Goal: Transaction & Acquisition: Book appointment/travel/reservation

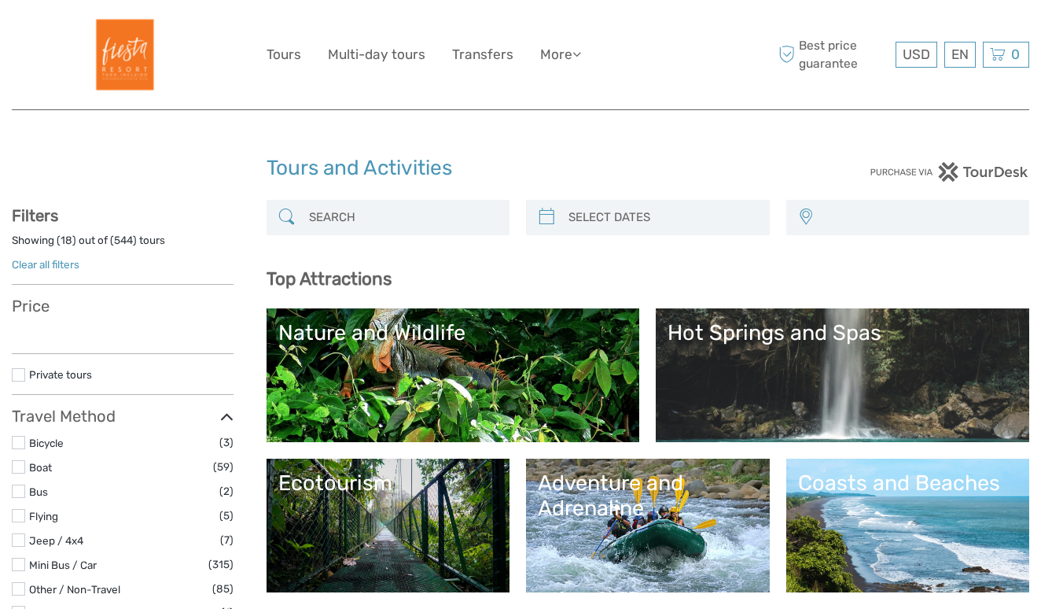
select select
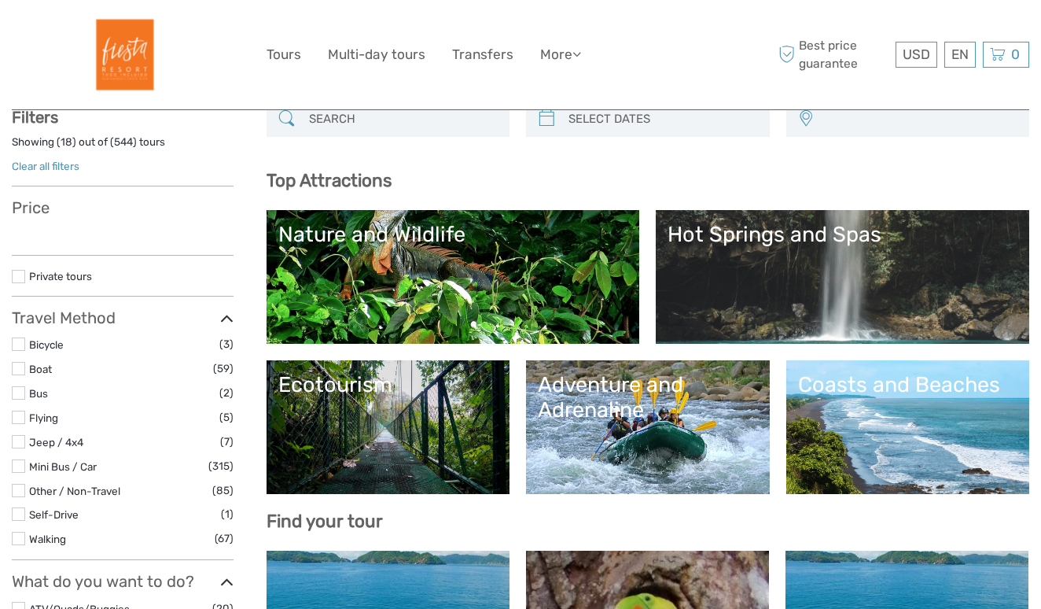
select select
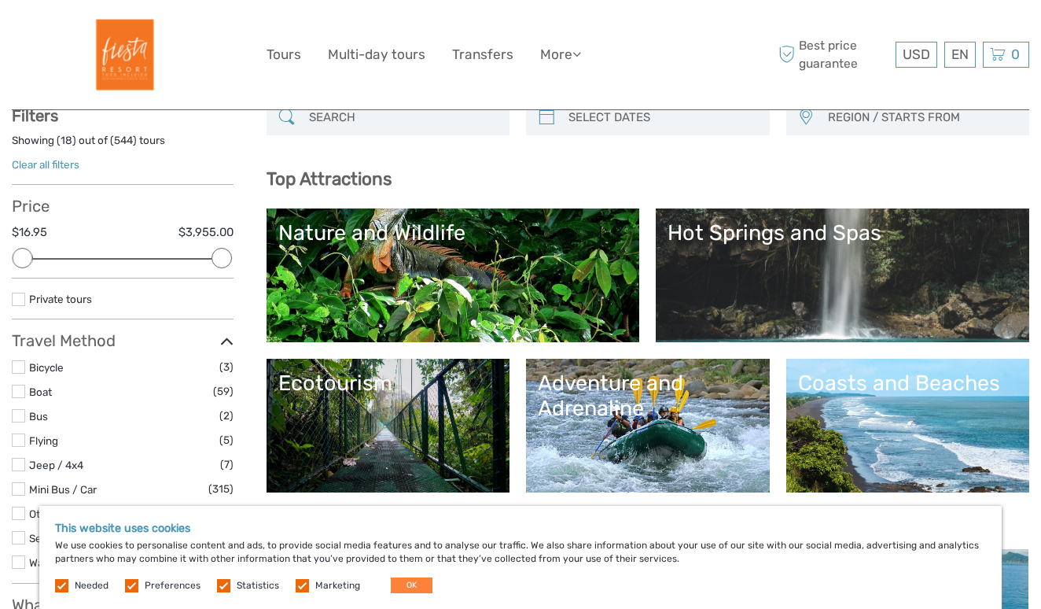
click at [296, 584] on label at bounding box center [302, 585] width 13 height 13
click at [0, 0] on input "checkbox" at bounding box center [0, 0] width 0 height 0
click at [206, 591] on div "Needed Preferences Statistics Marketing OK" at bounding box center [245, 585] width 381 height 16
click at [227, 587] on span "Statistics" at bounding box center [249, 584] width 64 height 11
click at [227, 584] on span "Statistics" at bounding box center [249, 584] width 64 height 11
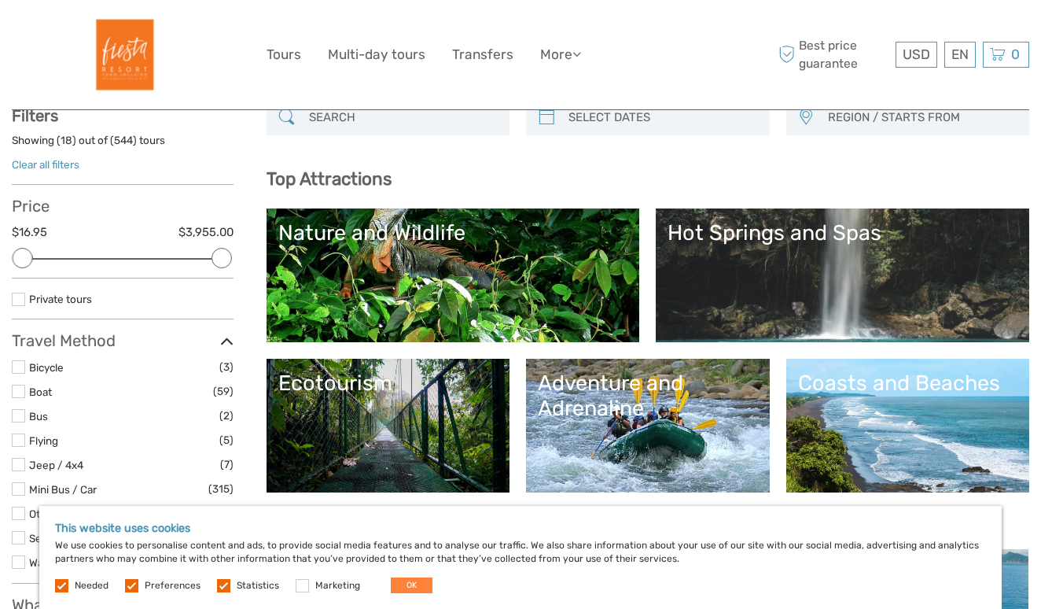
click at [223, 584] on label at bounding box center [223, 585] width 13 height 13
click at [0, 0] on input "checkbox" at bounding box center [0, 0] width 0 height 0
click at [132, 580] on label at bounding box center [131, 585] width 13 height 13
click at [0, 0] on input "checkbox" at bounding box center [0, 0] width 0 height 0
click at [62, 584] on label at bounding box center [61, 585] width 13 height 13
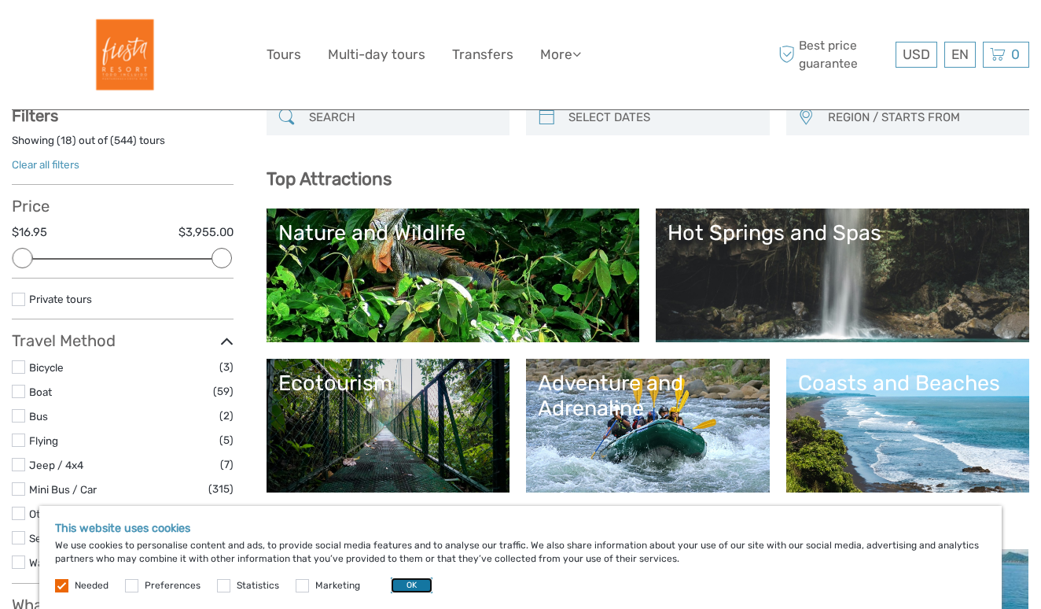
click at [395, 584] on button "OK" at bounding box center [412, 585] width 42 height 16
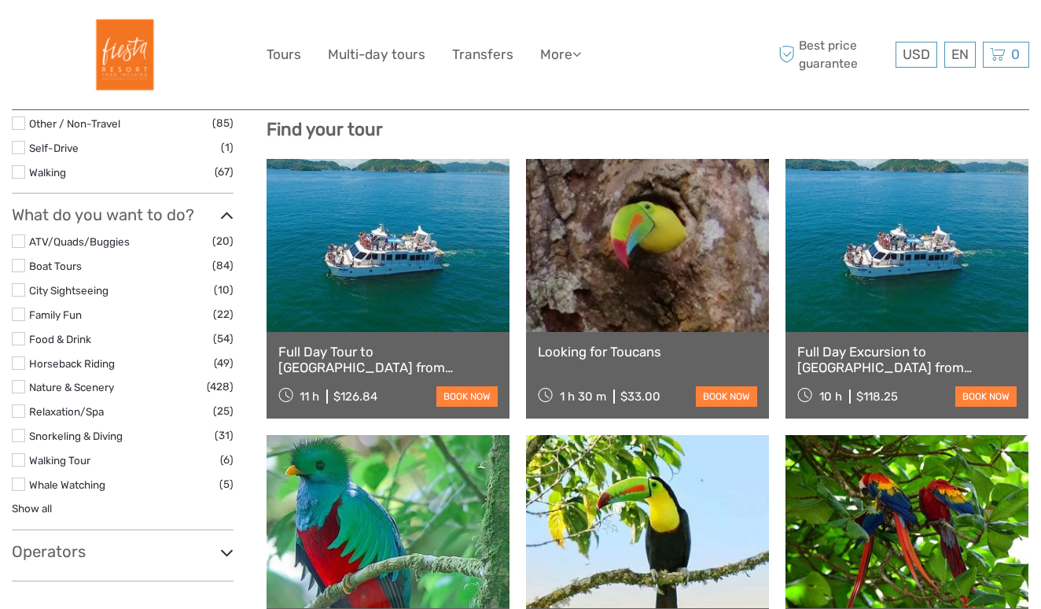
scroll to position [566, 0]
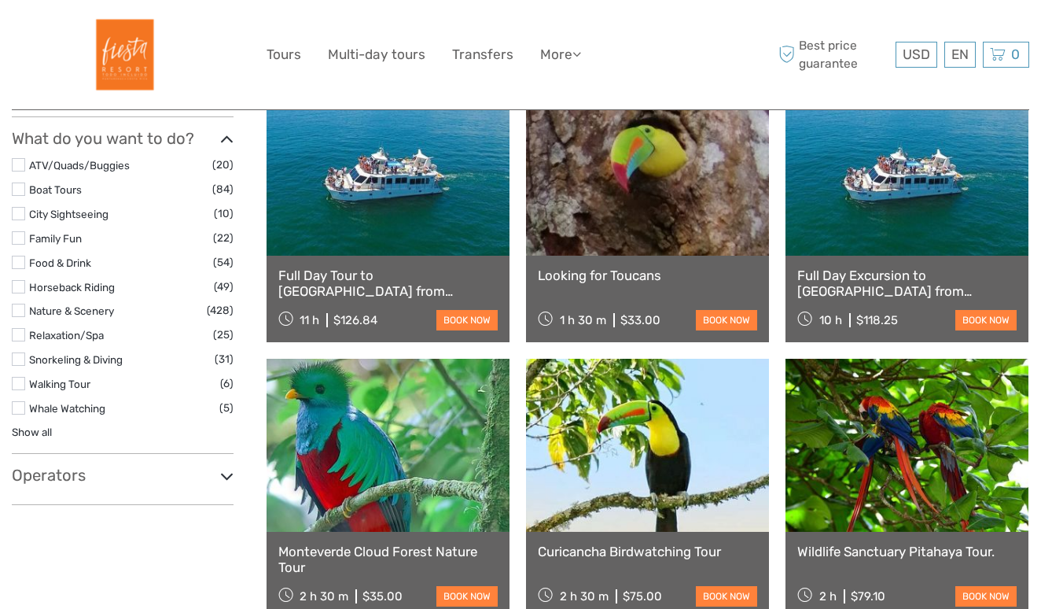
click at [20, 191] on label at bounding box center [18, 188] width 13 height 13
click at [0, 0] on input "checkbox" at bounding box center [0, 0] width 0 height 0
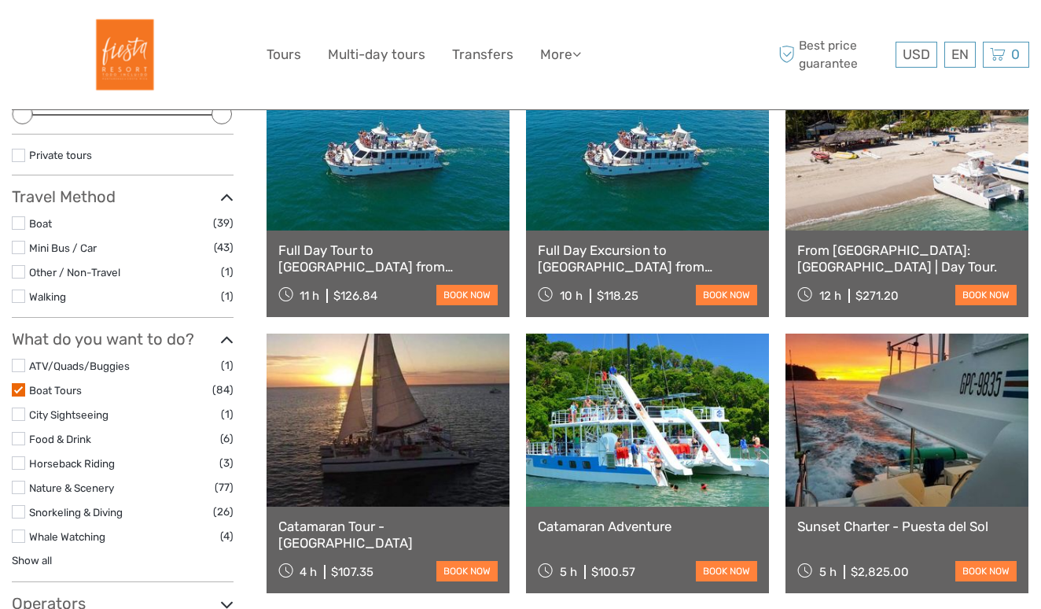
scroll to position [322, 0]
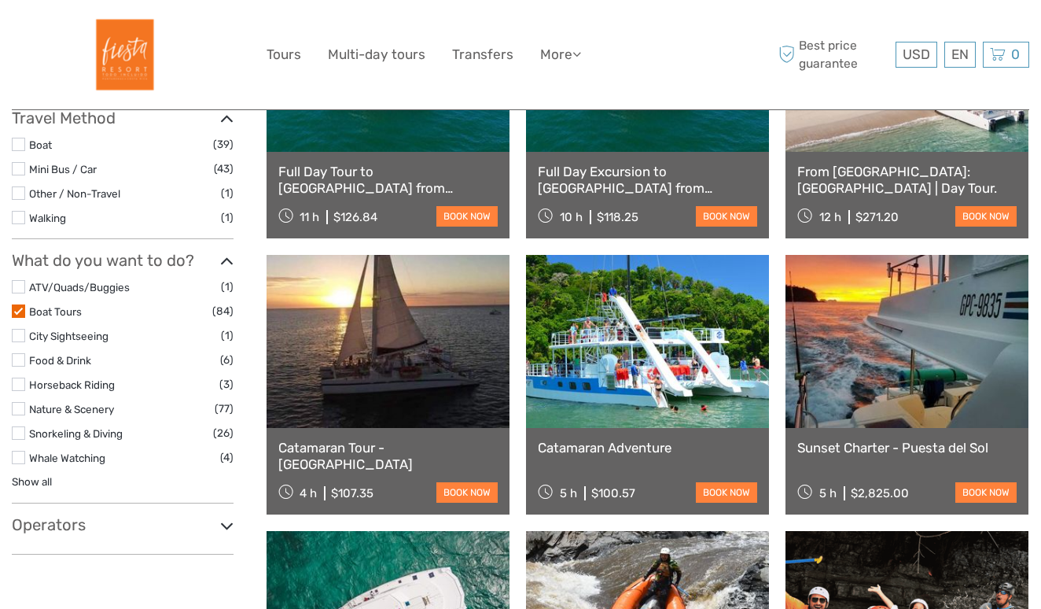
click at [17, 332] on label at bounding box center [18, 335] width 13 height 13
click at [0, 0] on input "checkbox" at bounding box center [0, 0] width 0 height 0
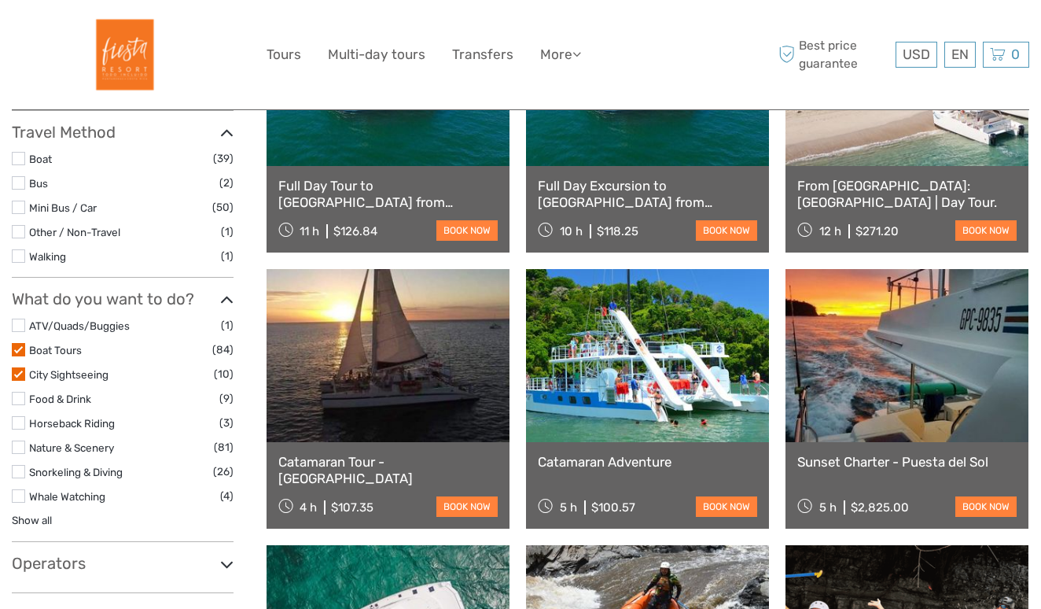
scroll to position [310, 0]
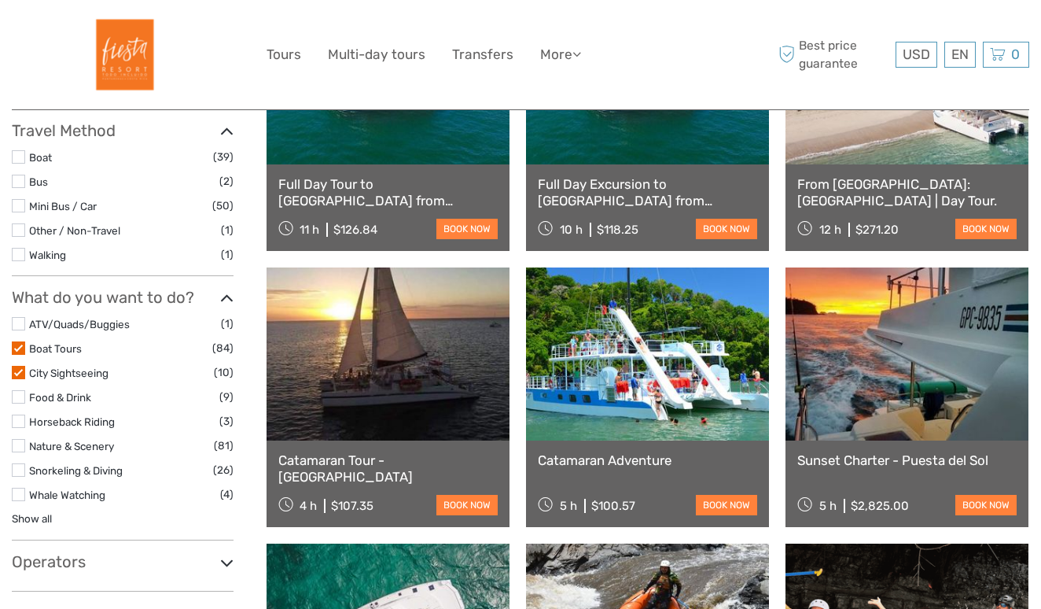
click at [17, 424] on label at bounding box center [18, 420] width 13 height 13
click at [0, 0] on input "checkbox" at bounding box center [0, 0] width 0 height 0
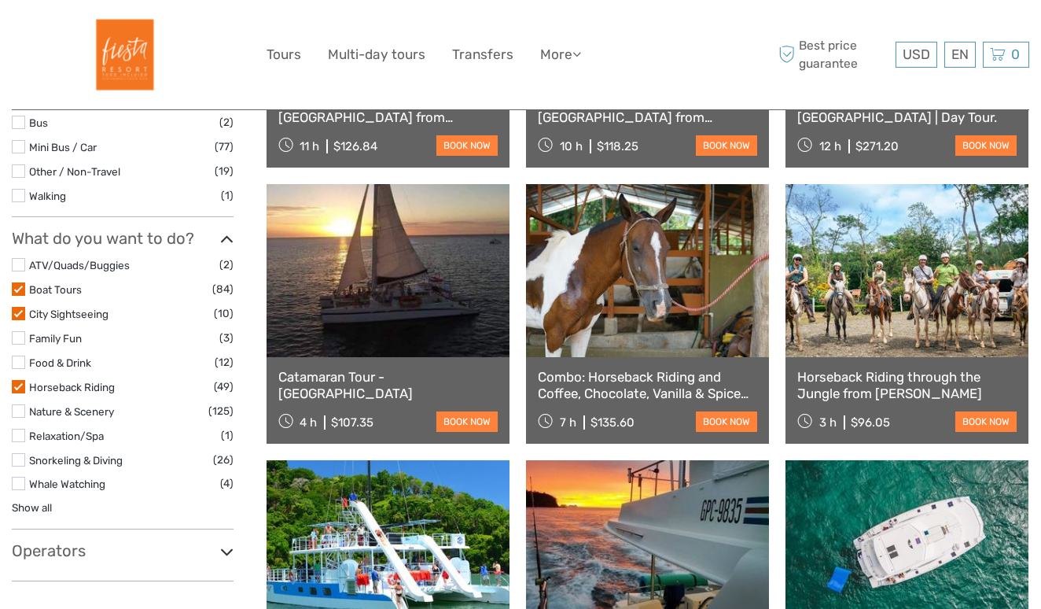
scroll to position [433, 0]
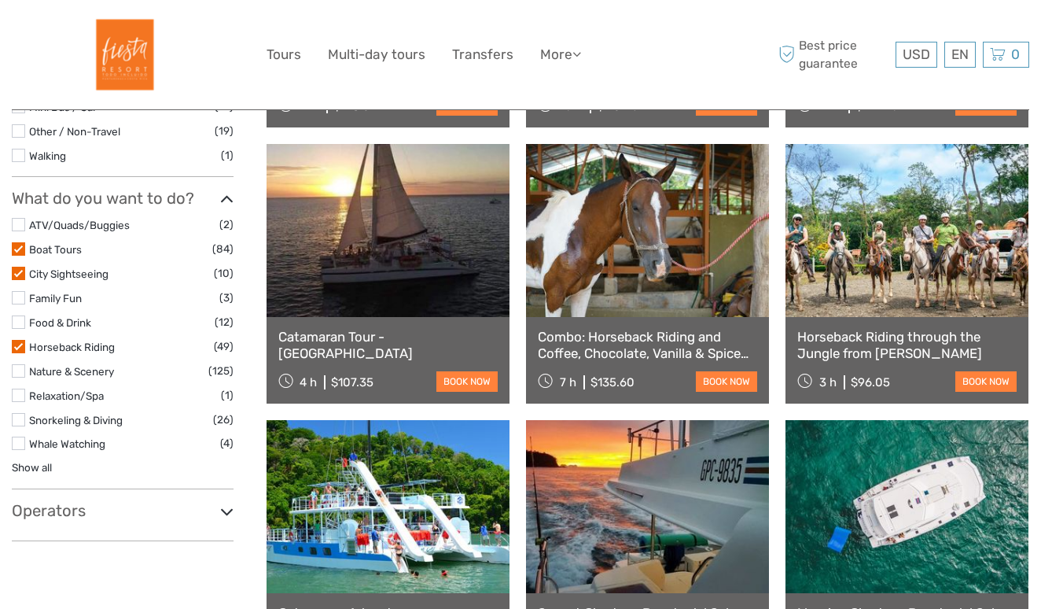
click at [17, 371] on label at bounding box center [18, 370] width 13 height 13
click at [0, 0] on input "checkbox" at bounding box center [0, 0] width 0 height 0
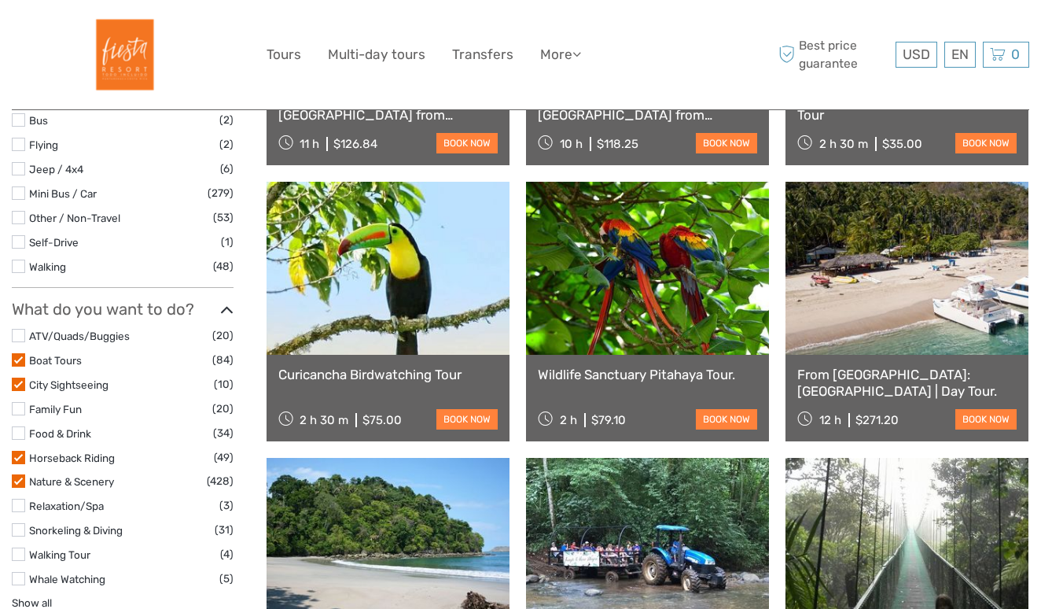
scroll to position [636, 0]
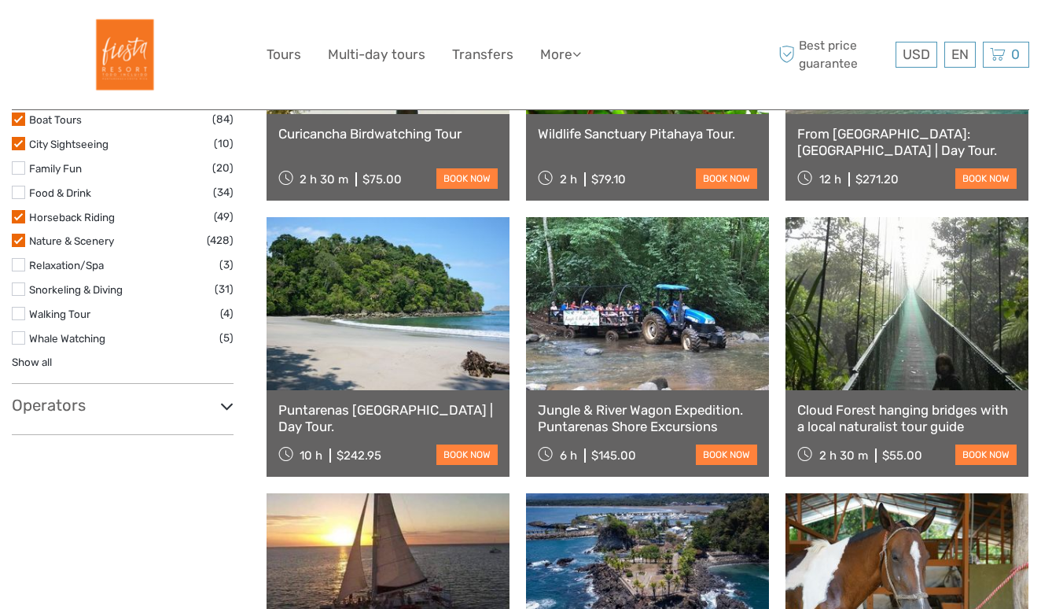
click at [21, 318] on label at bounding box center [18, 313] width 13 height 13
click at [0, 0] on input "checkbox" at bounding box center [0, 0] width 0 height 0
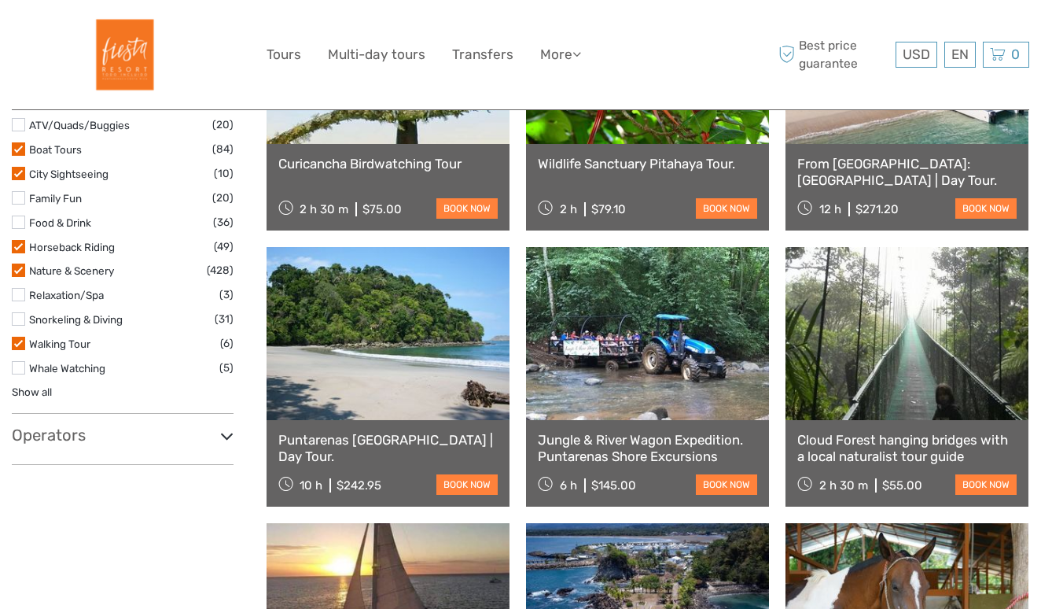
scroll to position [580, 0]
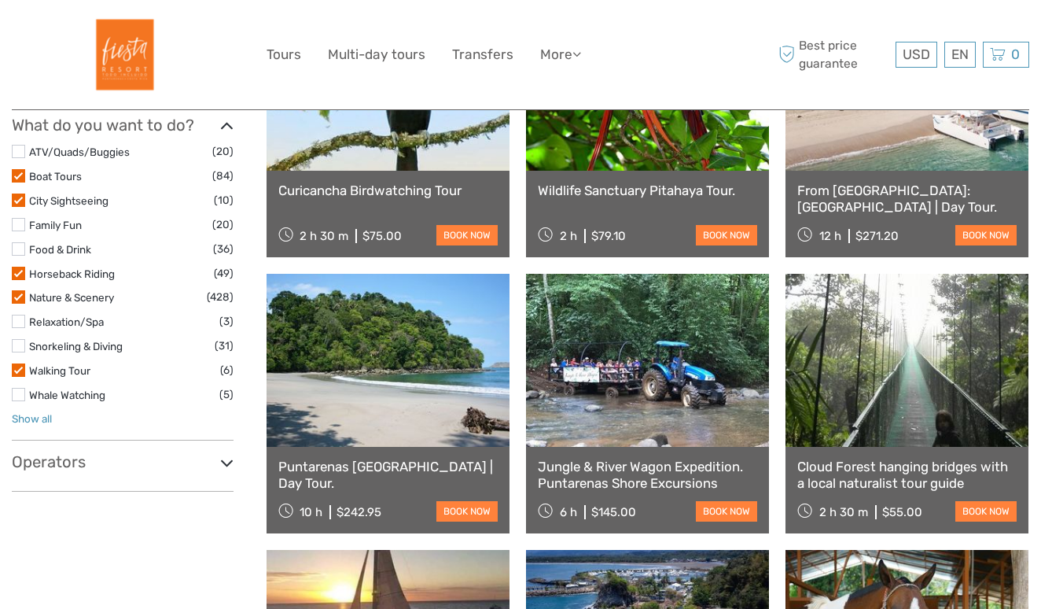
click at [43, 422] on link "Show all" at bounding box center [32, 418] width 40 height 13
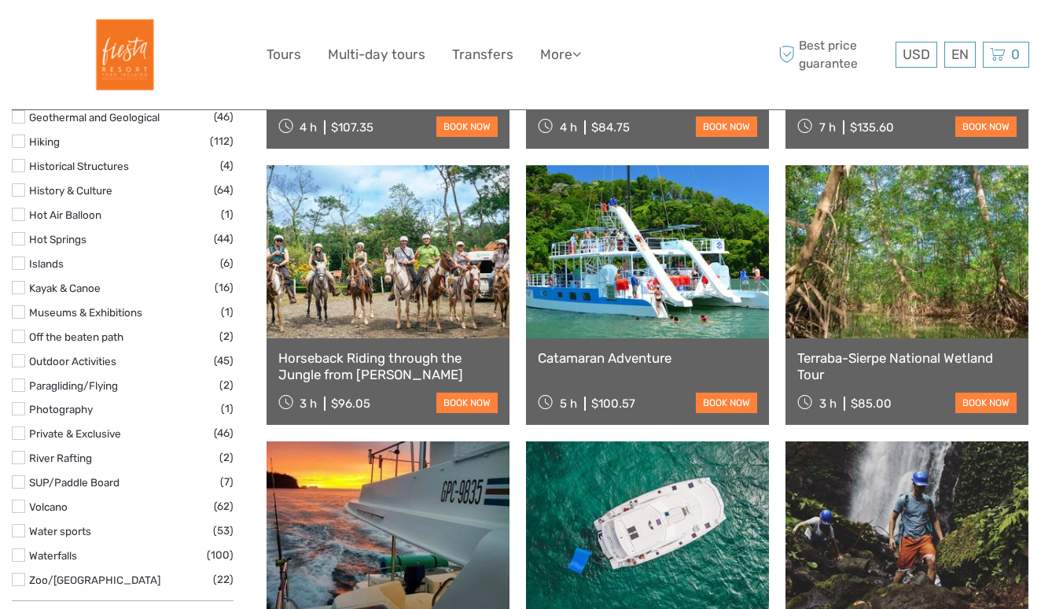
scroll to position [1236, 0]
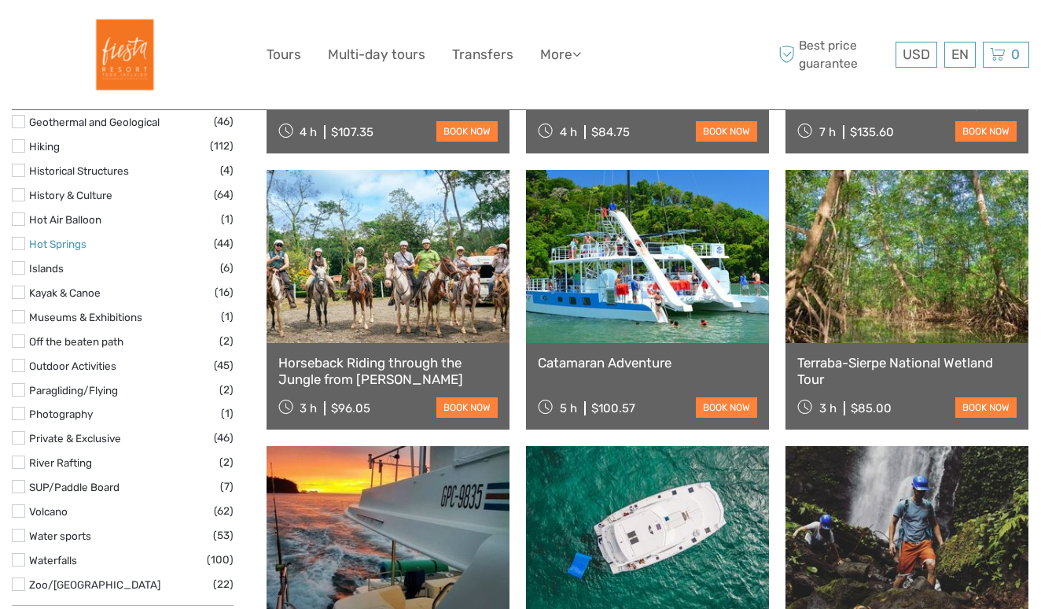
click at [64, 242] on link "Hot Springs" at bounding box center [57, 244] width 57 height 13
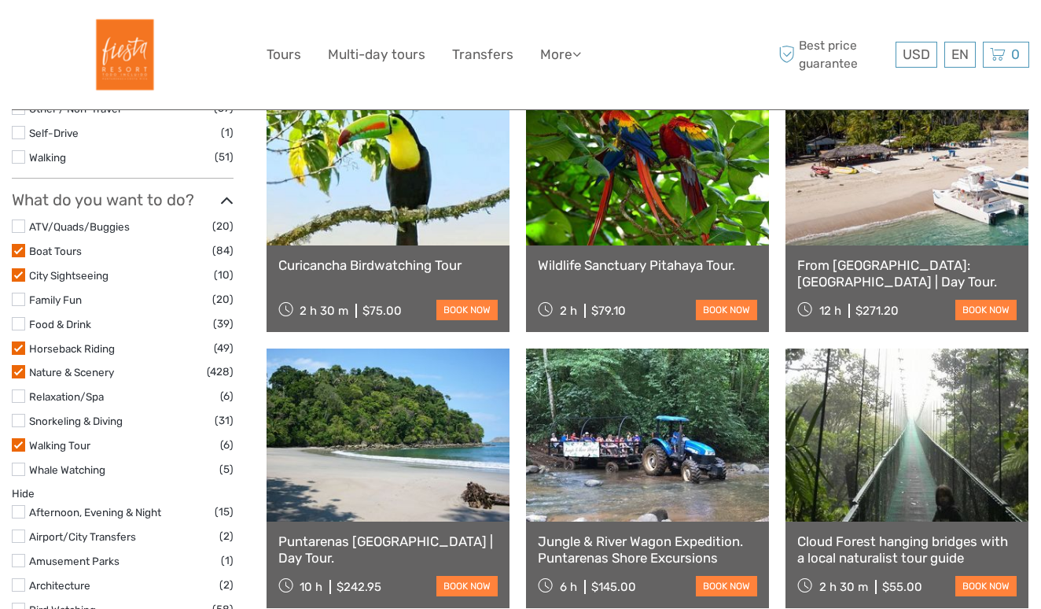
scroll to position [508, 0]
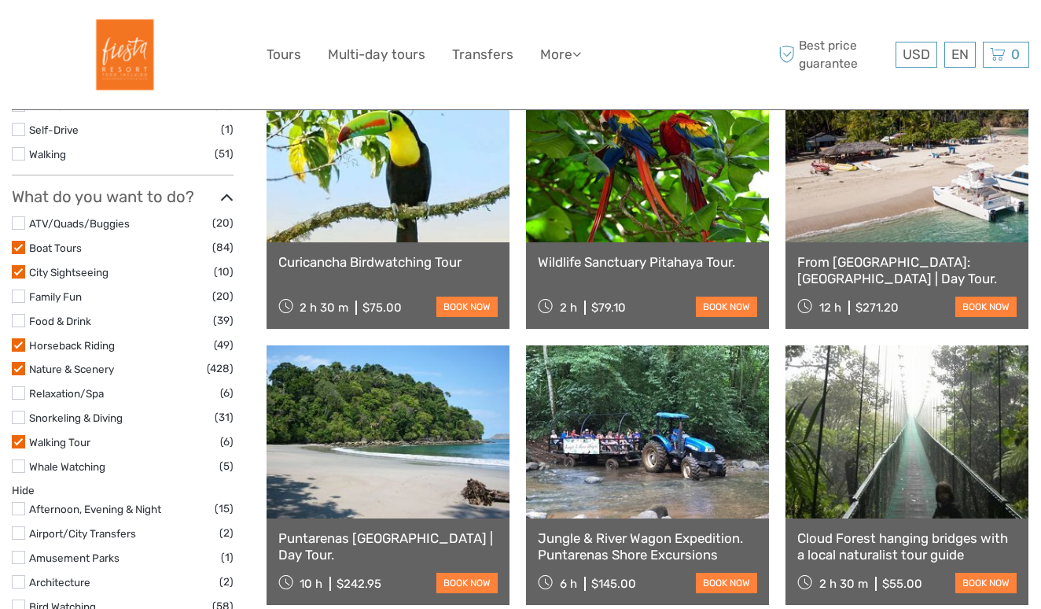
click at [19, 414] on label at bounding box center [18, 417] width 13 height 13
click at [0, 0] on input "checkbox" at bounding box center [0, 0] width 0 height 0
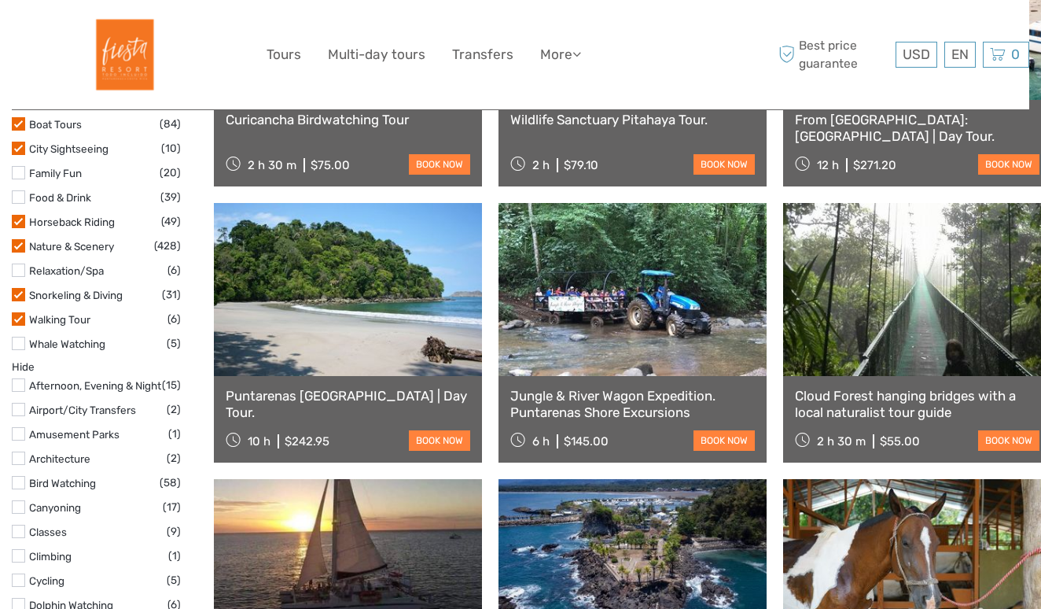
click at [18, 277] on label at bounding box center [18, 269] width 13 height 13
click at [0, 0] on input "checkbox" at bounding box center [0, 0] width 0 height 0
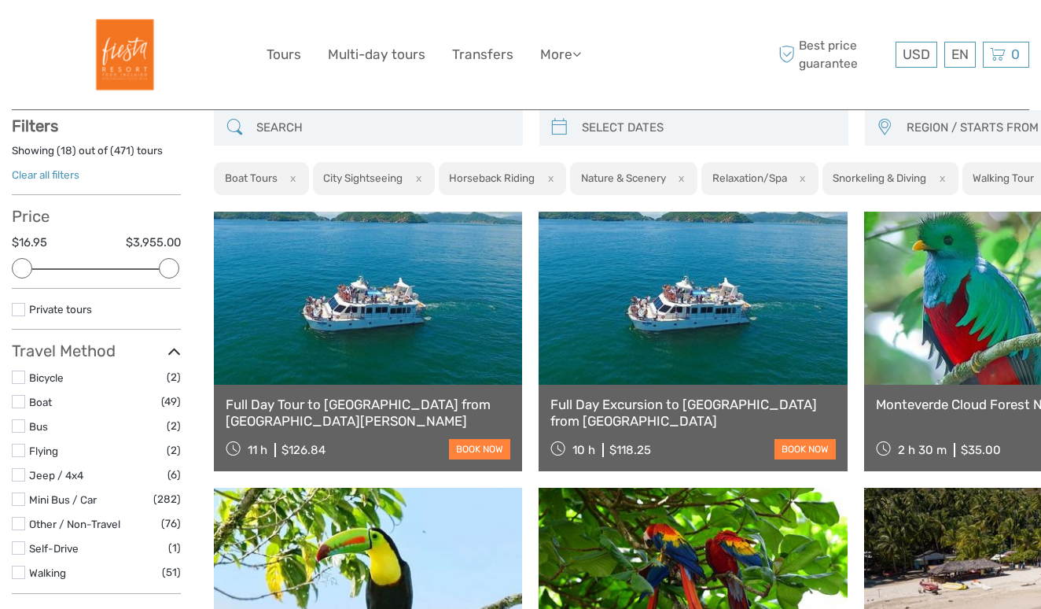
scroll to position [89, 0]
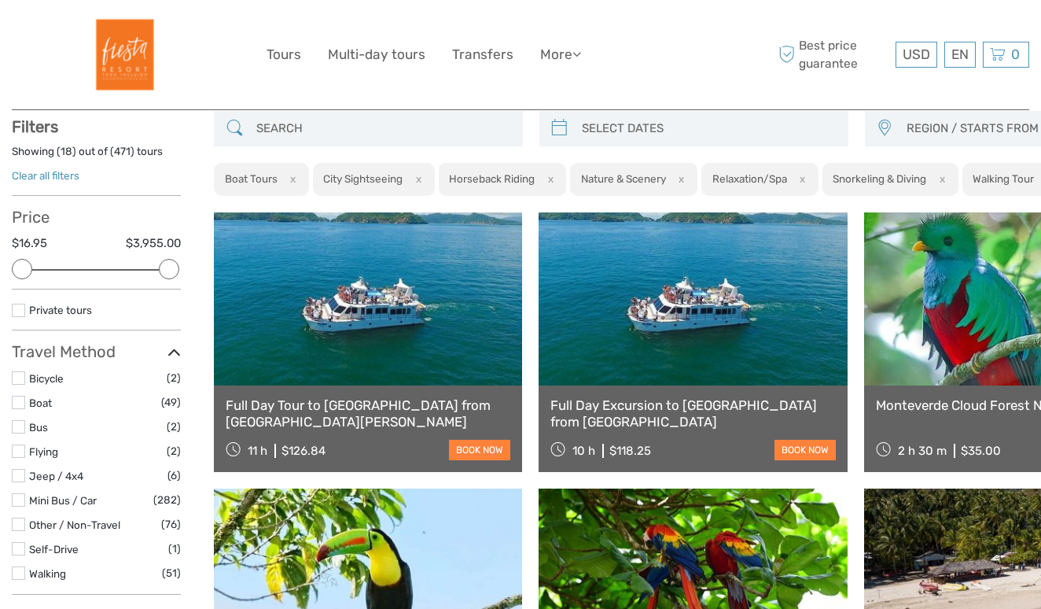
click at [629, 425] on link "Full Day Excursion to Tortuga Island from Puntarenas" at bounding box center [693, 413] width 285 height 32
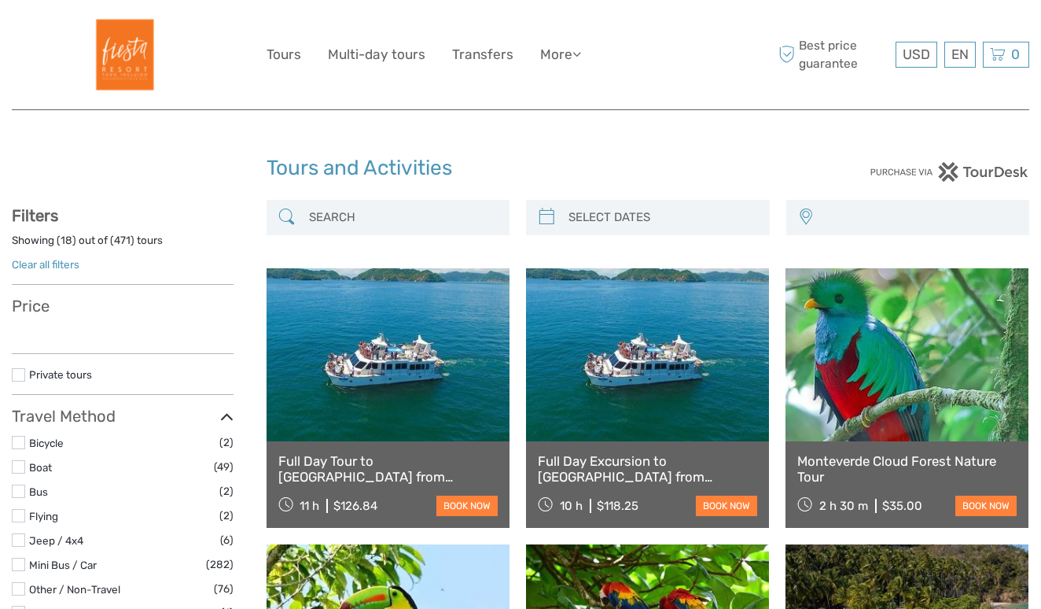
select select
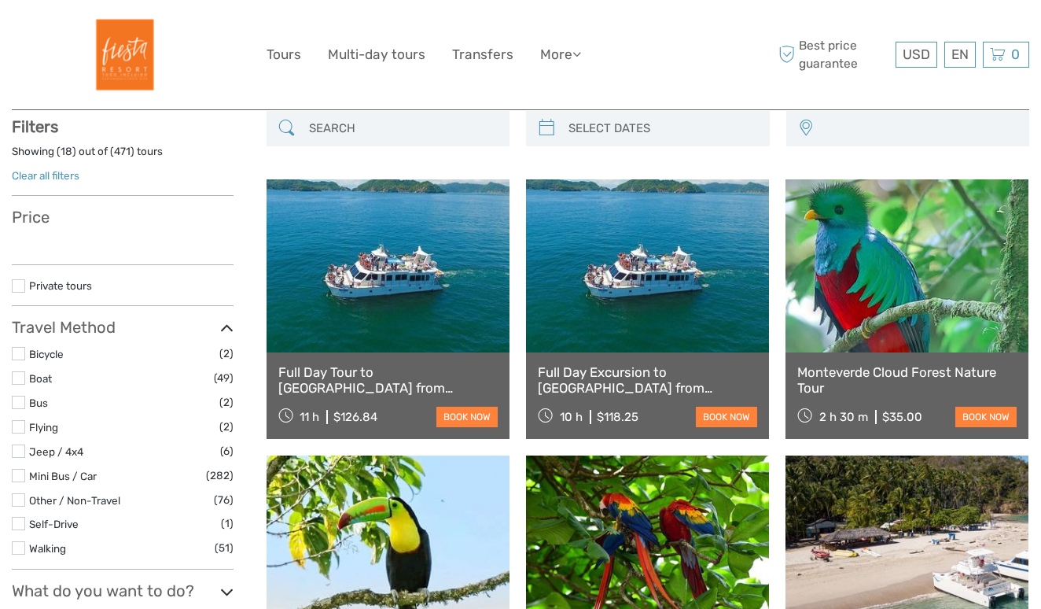
select select
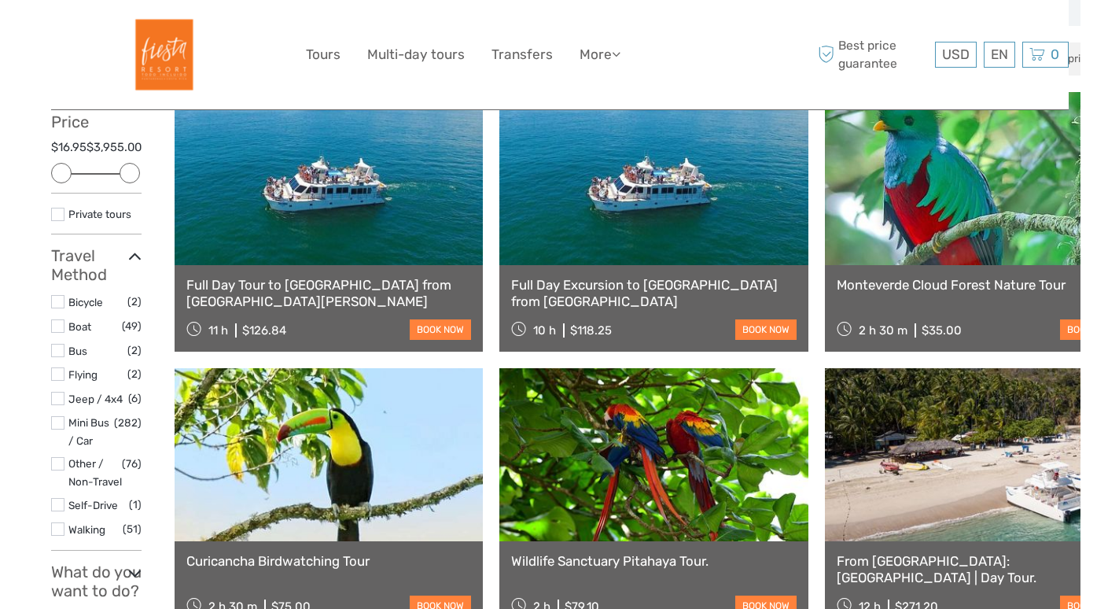
scroll to position [211, 0]
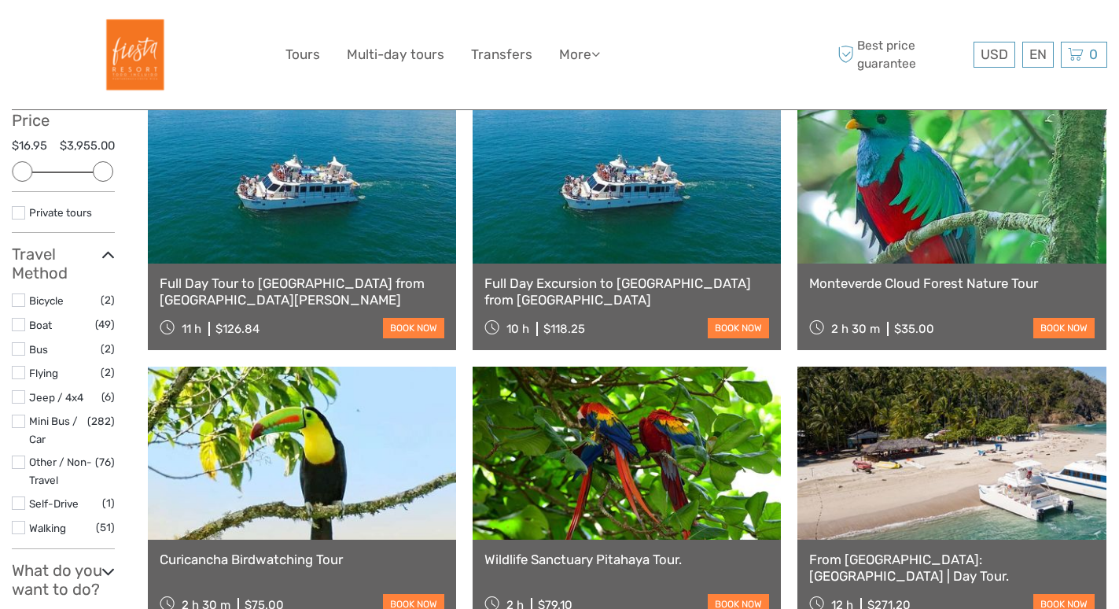
click at [938, 275] on link "Monteverde Cloud Forest Nature Tour" at bounding box center [951, 283] width 285 height 16
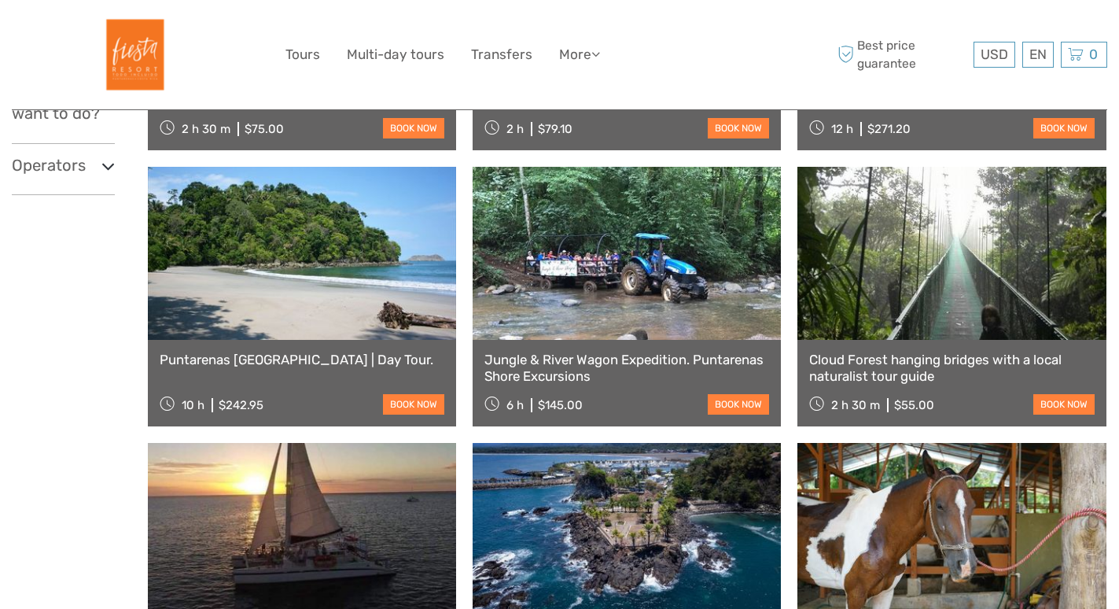
scroll to position [722, 0]
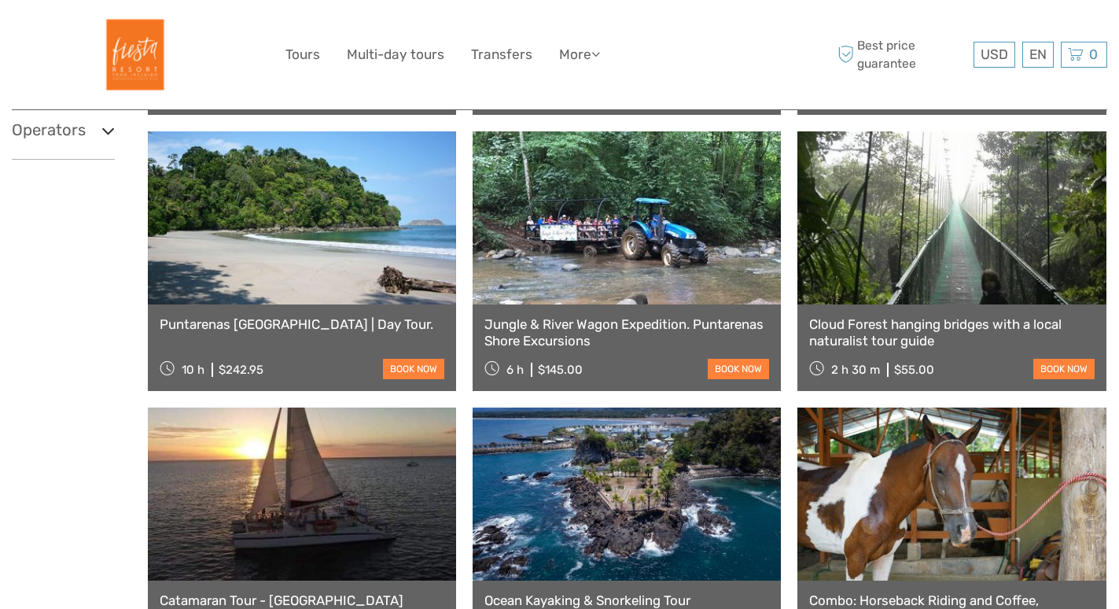
click at [948, 325] on link "Cloud Forest hanging bridges with a local naturalist tour guide" at bounding box center [951, 332] width 285 height 32
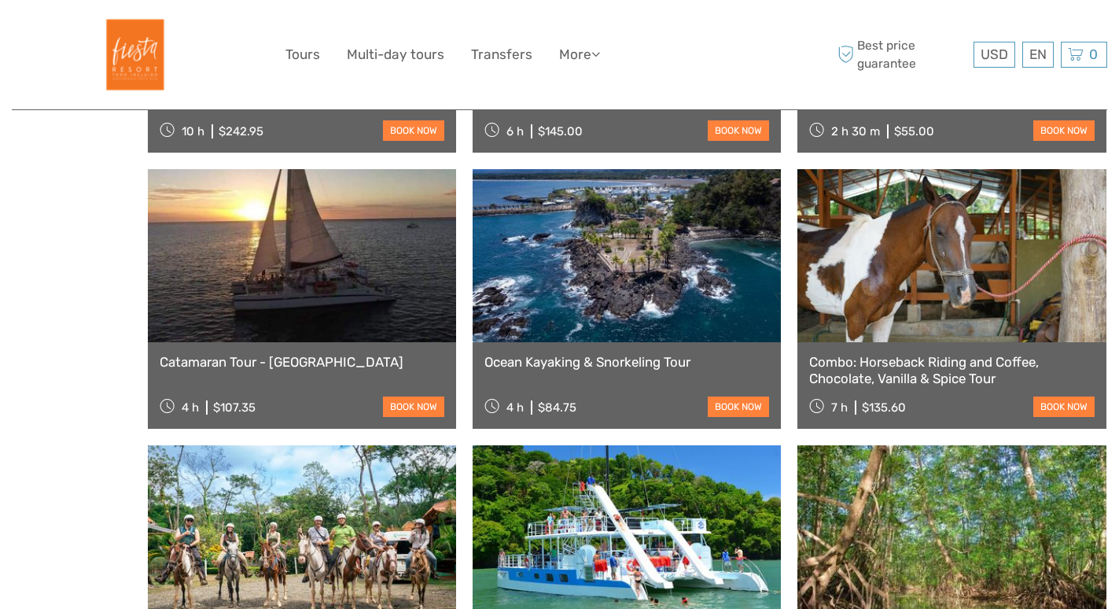
scroll to position [965, 0]
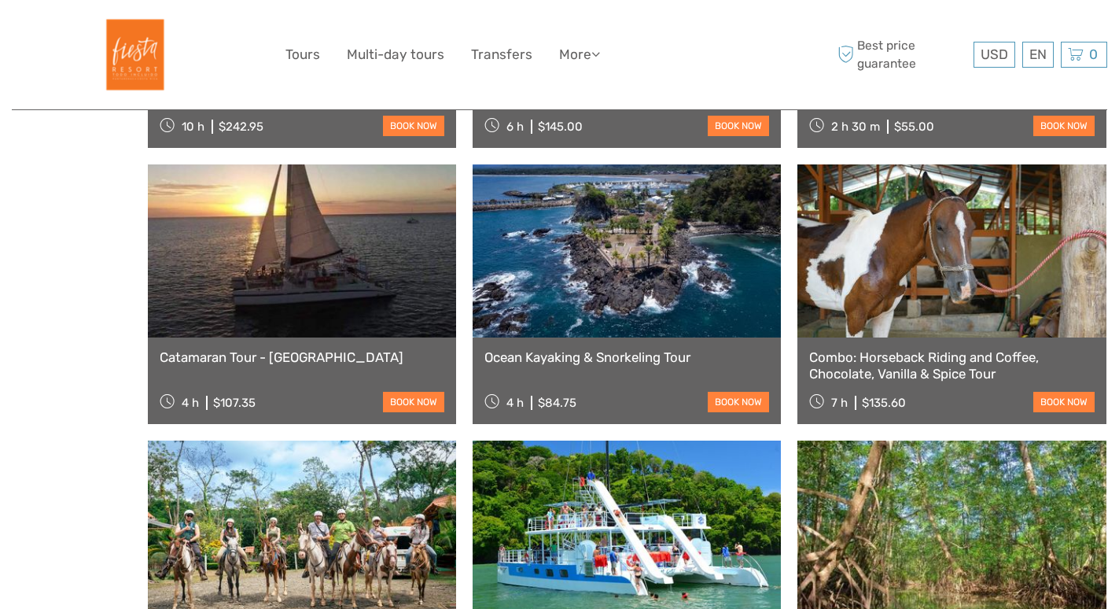
click at [911, 363] on link "Combo: Horseback Riding and Coffee, Chocolate, Vanilla & Spice Tour" at bounding box center [951, 365] width 285 height 32
click at [628, 353] on link "Ocean Kayaking & Snorkeling Tour" at bounding box center [626, 357] width 285 height 16
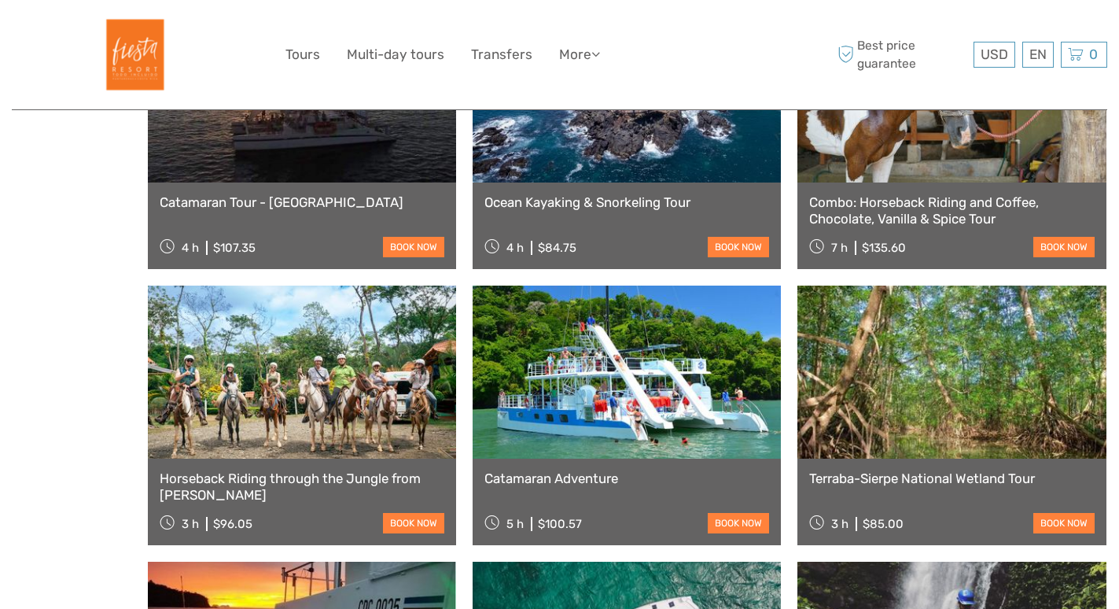
scroll to position [1121, 0]
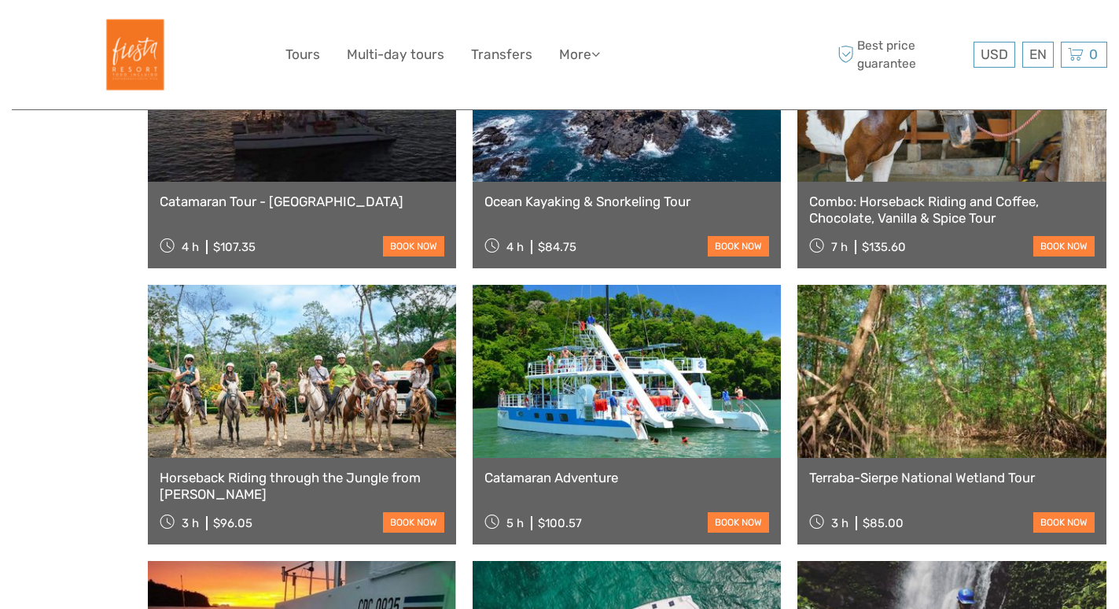
click at [337, 480] on link "Horseback Riding through the Jungle from Manuel Antonio" at bounding box center [302, 486] width 285 height 32
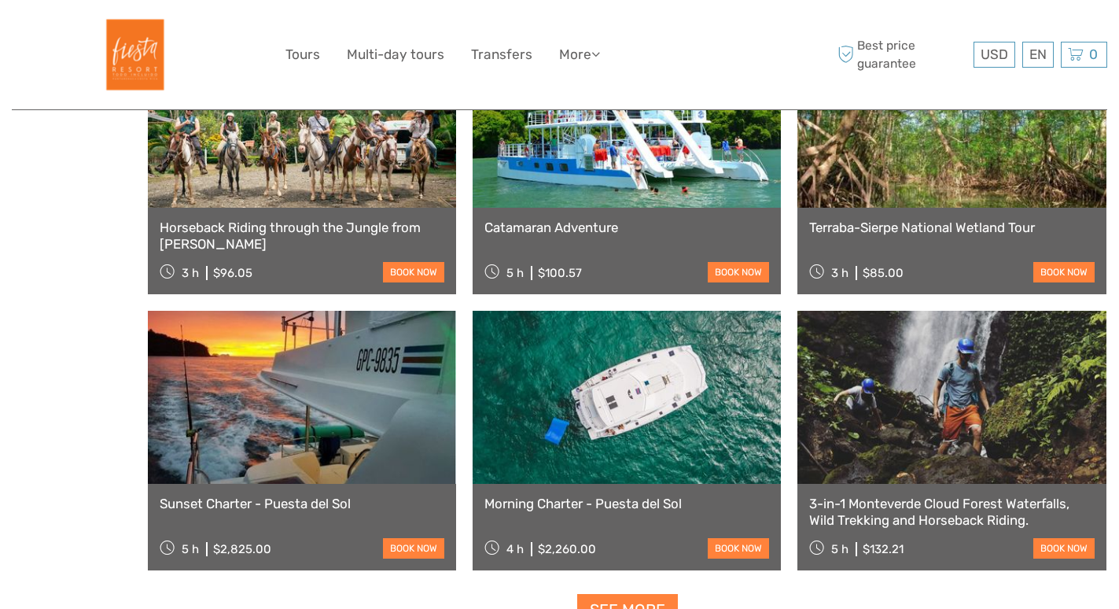
scroll to position [1432, 0]
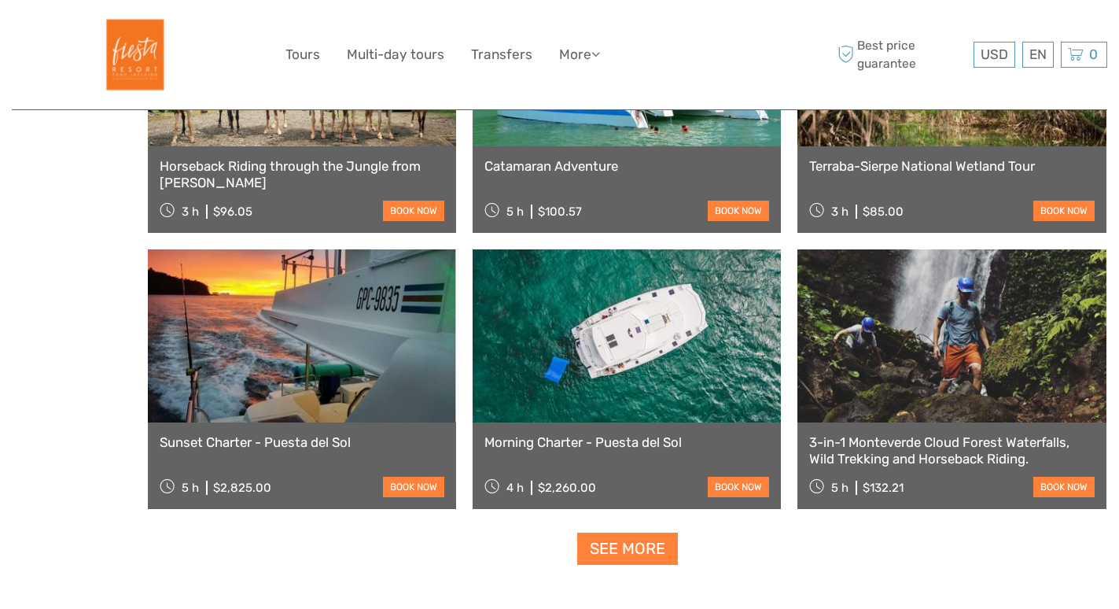
click at [934, 456] on link "3-in-1 Monteverde Cloud Forest Waterfalls, Wild Trekking and Horseback Riding." at bounding box center [951, 450] width 285 height 32
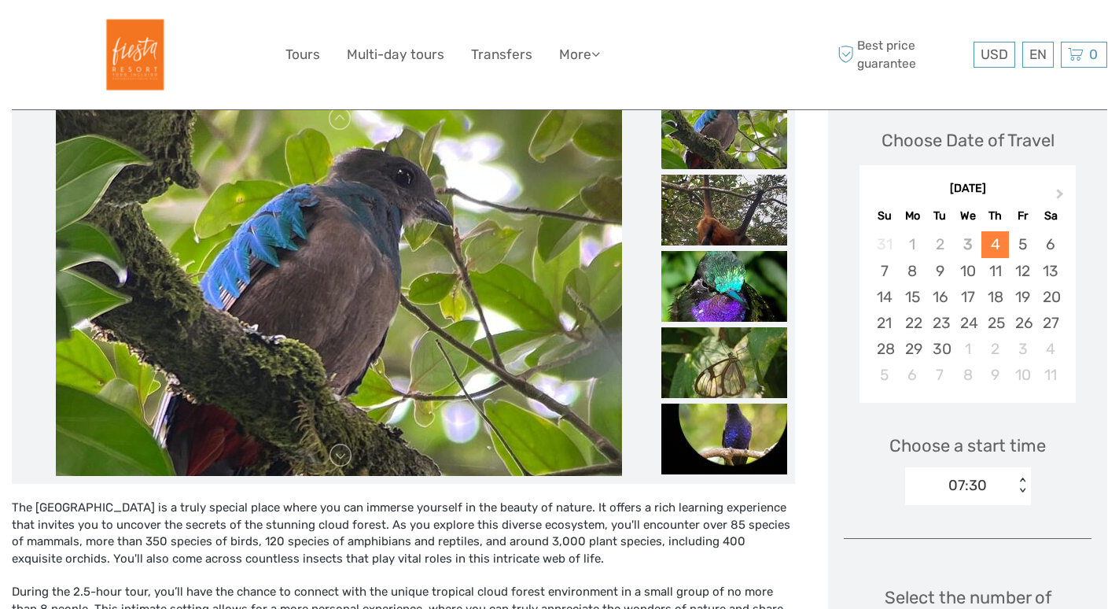
scroll to position [338, 0]
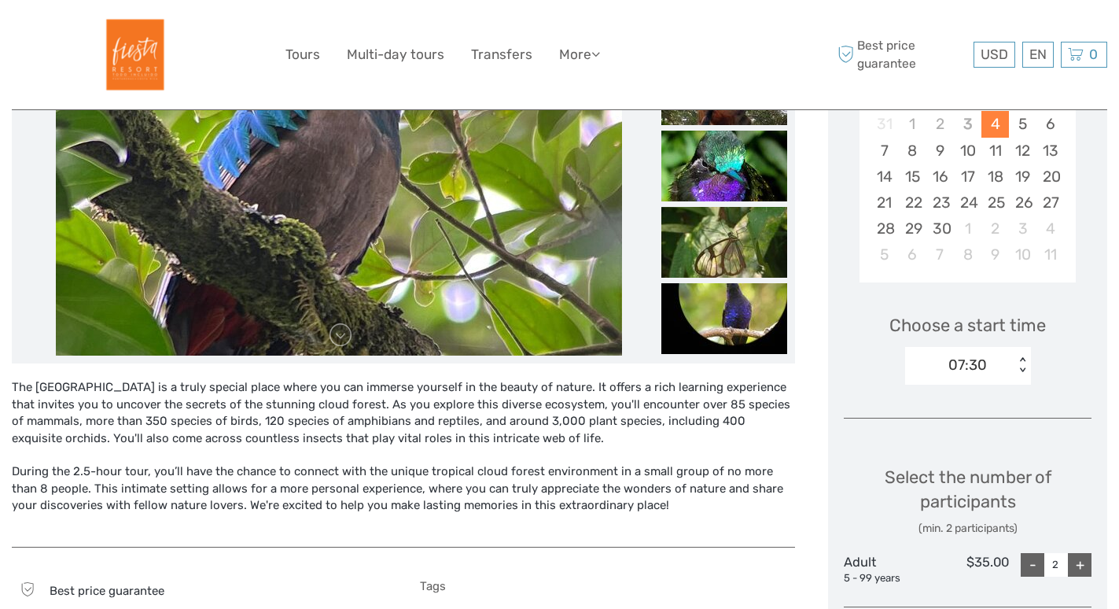
click at [488, 496] on div "The Monteverde Cloud Forest Biological Reserve is a truly special place where y…" at bounding box center [403, 455] width 783 height 152
click at [442, 453] on div "The Monteverde Cloud Forest Biological Reserve is a truly special place where y…" at bounding box center [403, 455] width 783 height 152
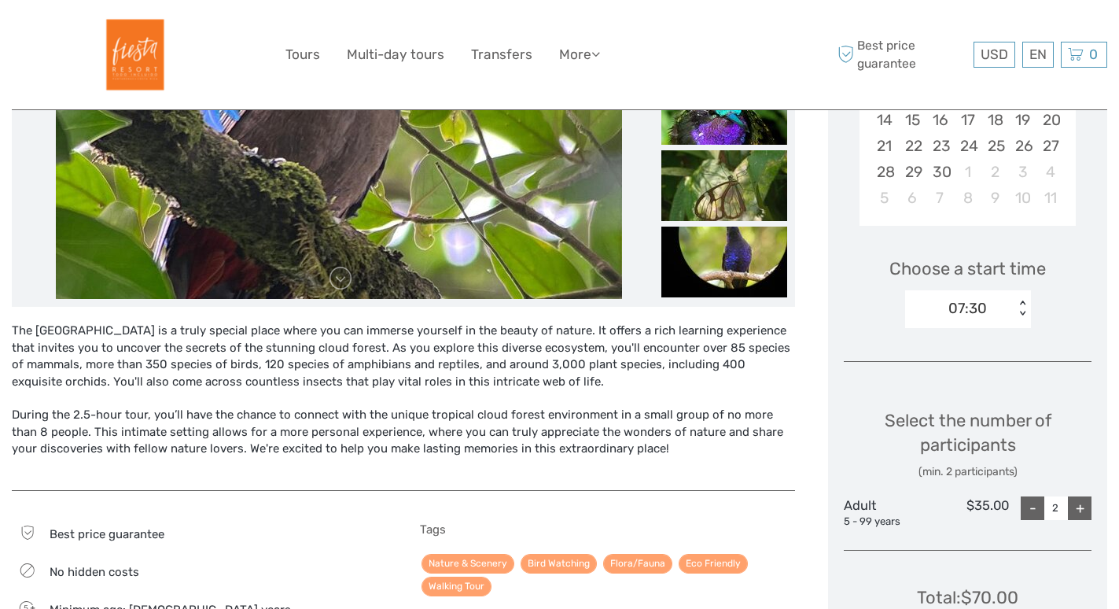
scroll to position [425, 0]
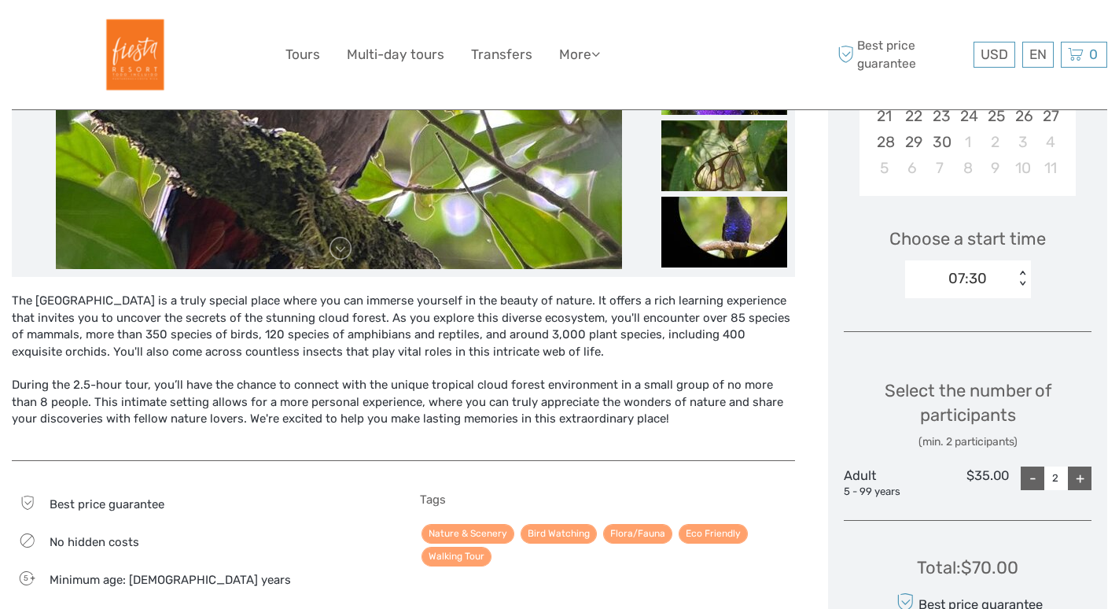
click at [442, 456] on div "The Monteverde Cloud Forest Biological Reserve is a truly special place where y…" at bounding box center [403, 369] width 783 height 184
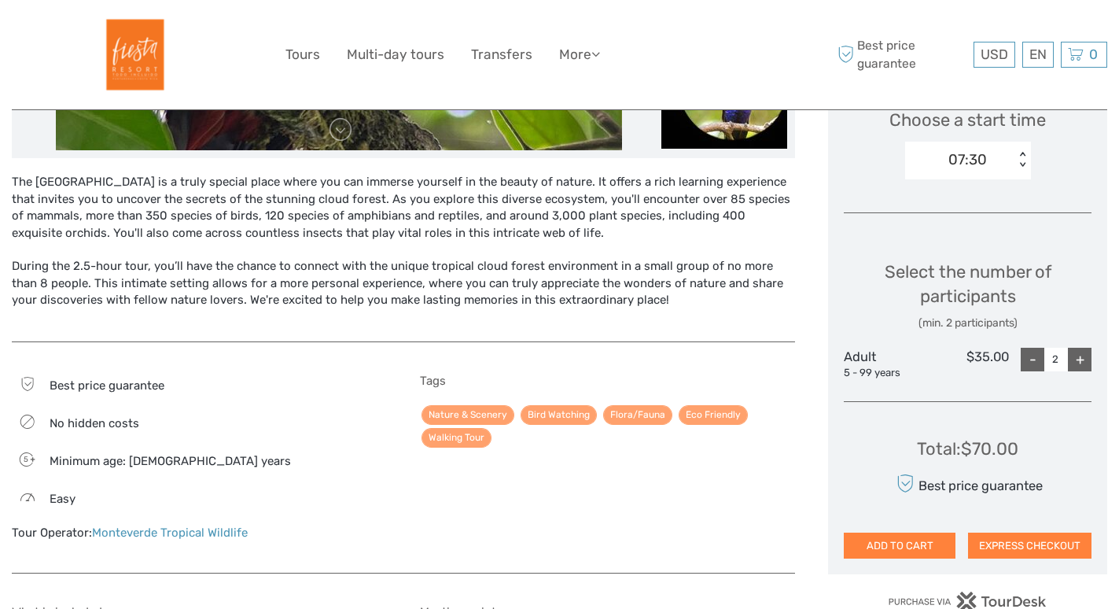
scroll to position [782, 0]
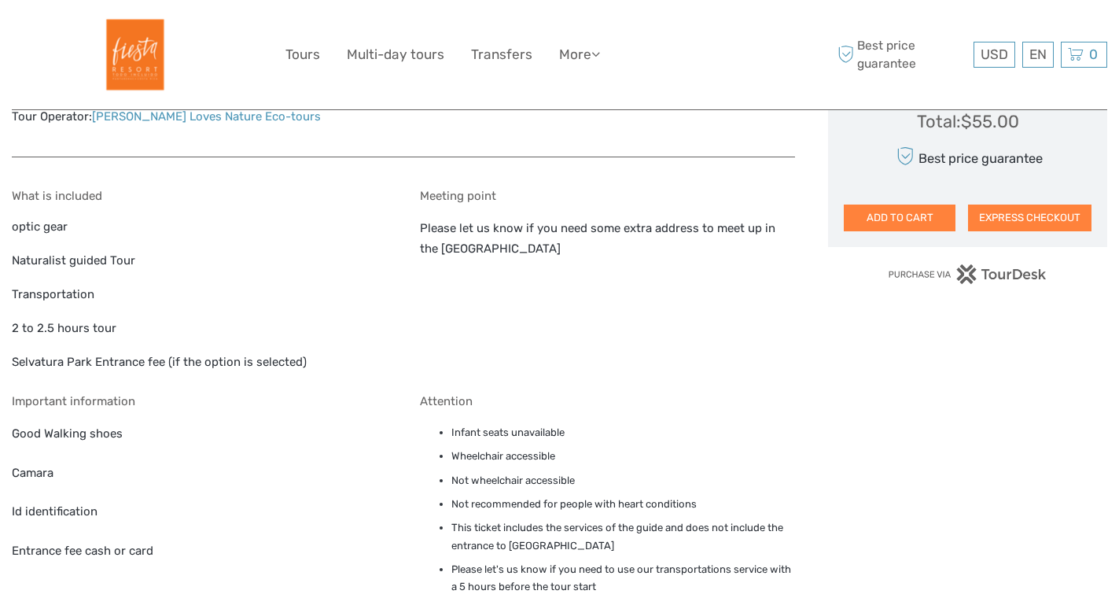
scroll to position [1062, 0]
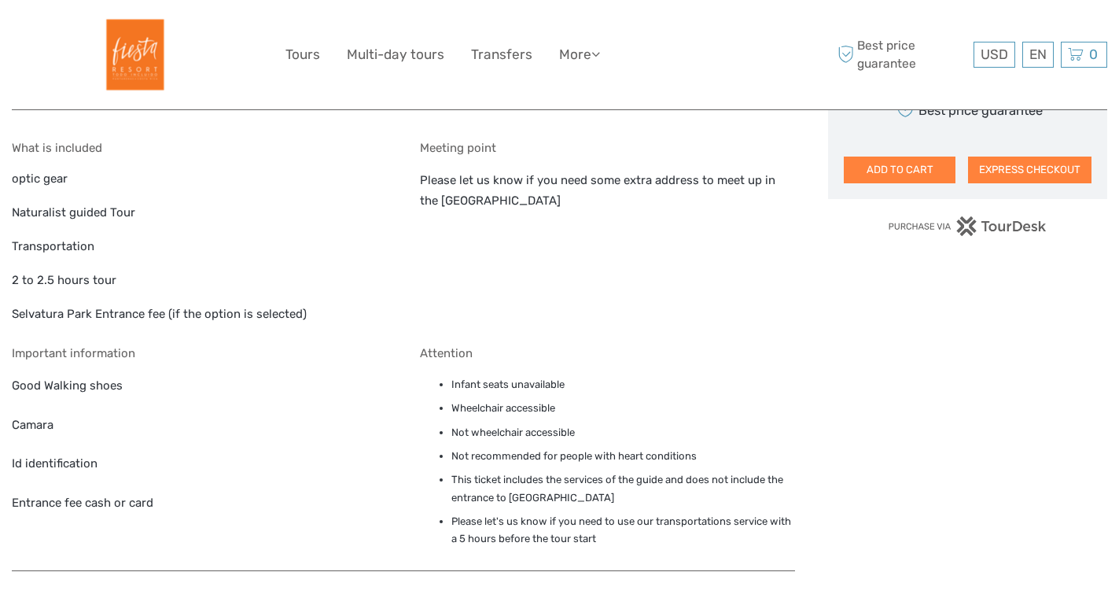
click at [414, 459] on div "What is included optic gear Naturalist guided Tour Transportation 2 to 2.5 hour…" at bounding box center [403, 347] width 783 height 445
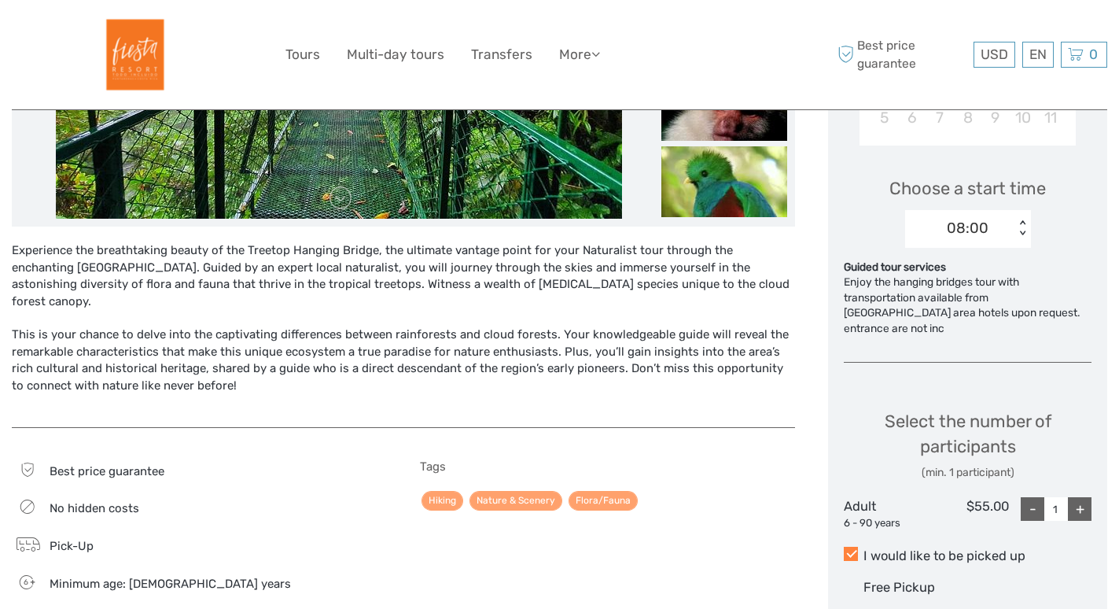
scroll to position [450, 0]
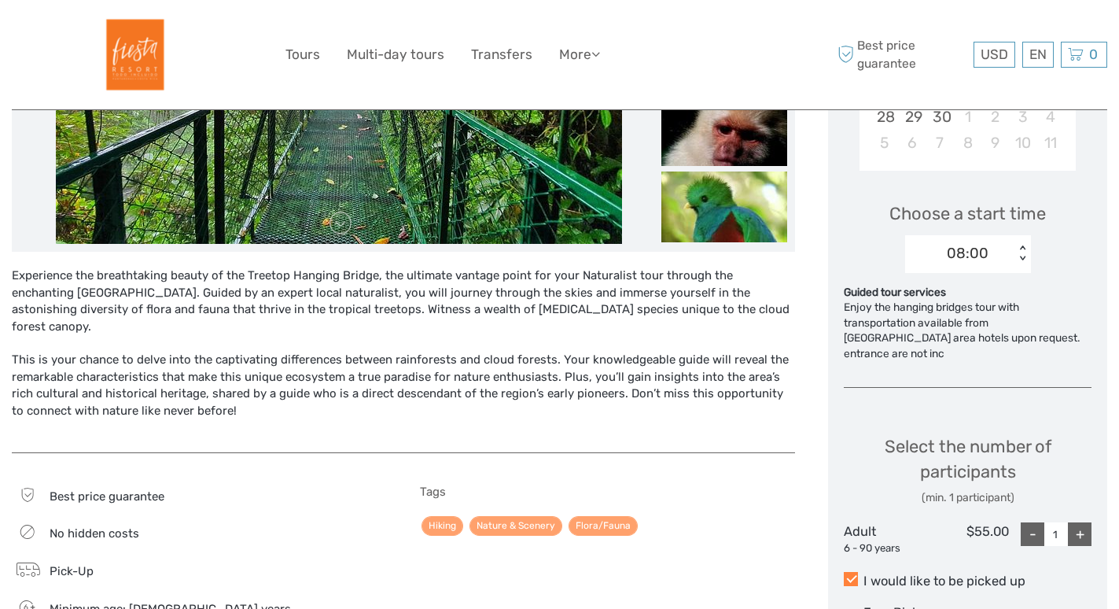
click at [428, 302] on div "Experience the breathtaking beauty of the Treetop Hanging Bridge, the ultimate …" at bounding box center [403, 351] width 783 height 168
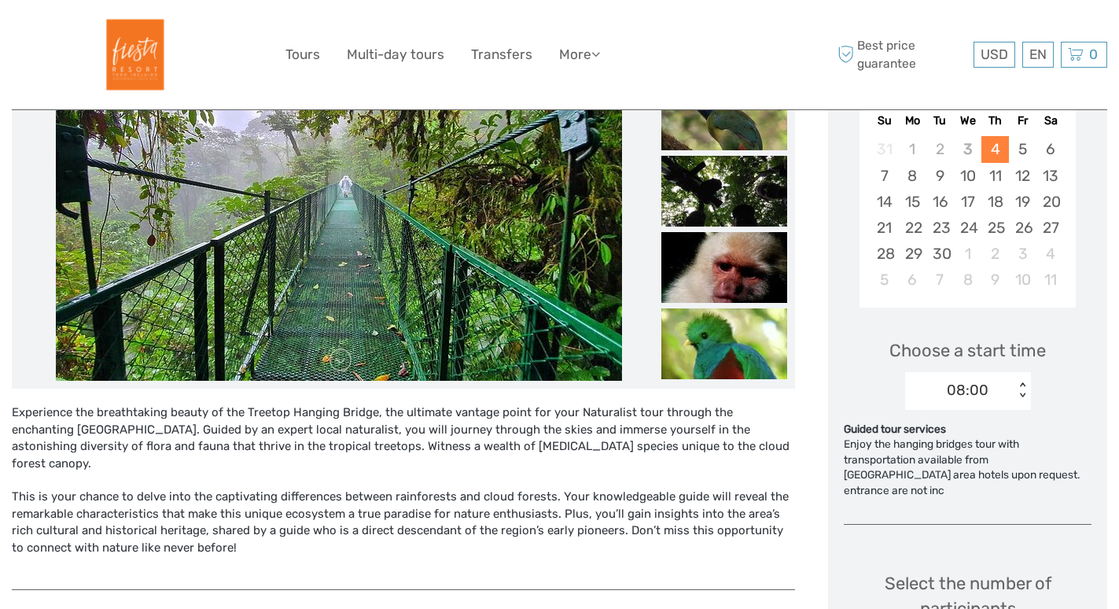
scroll to position [0, 0]
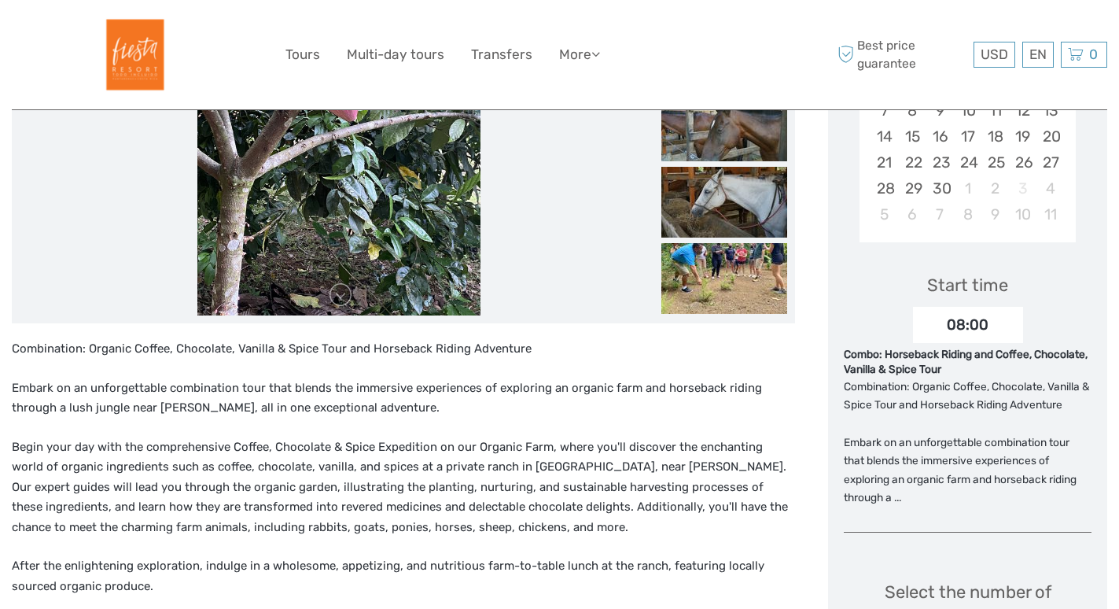
scroll to position [380, 0]
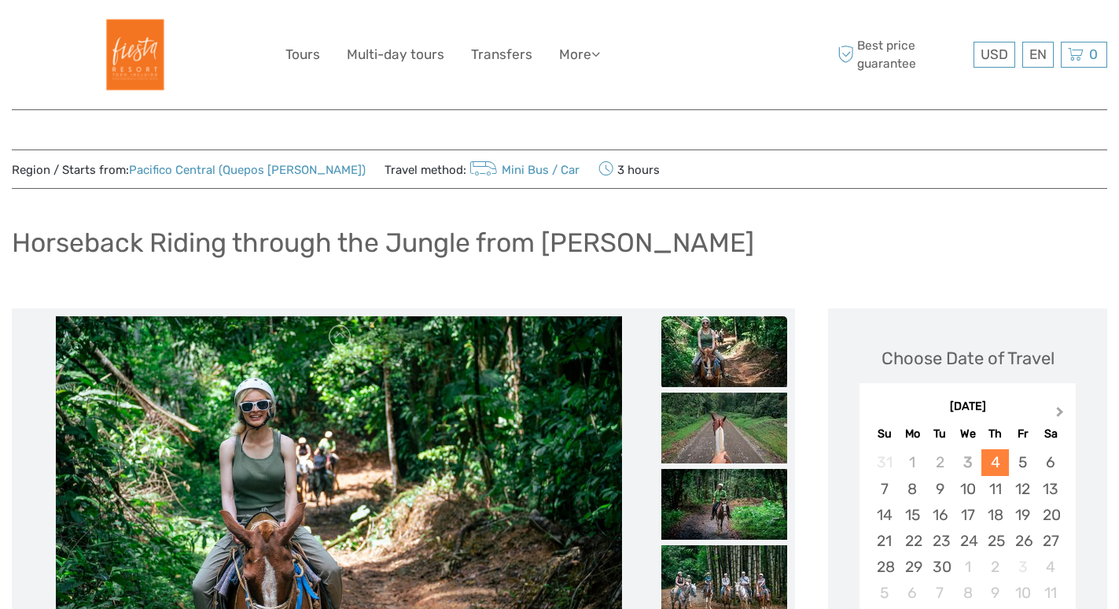
click at [1060, 413] on span "Next Month" at bounding box center [1060, 414] width 0 height 23
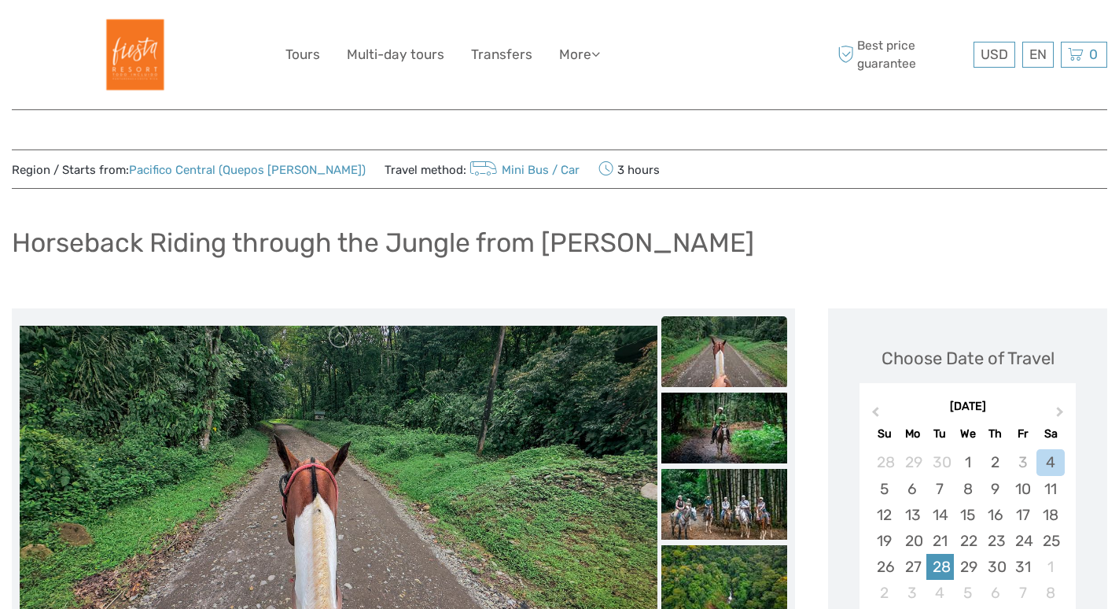
click at [950, 568] on div "28" at bounding box center [941, 567] width 28 height 26
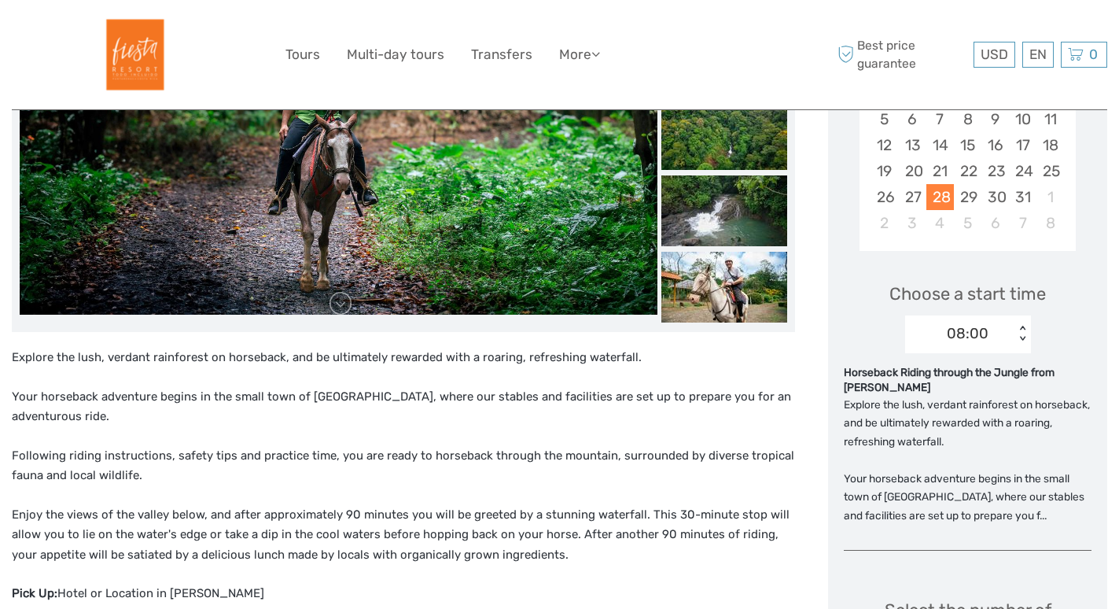
scroll to position [198, 0]
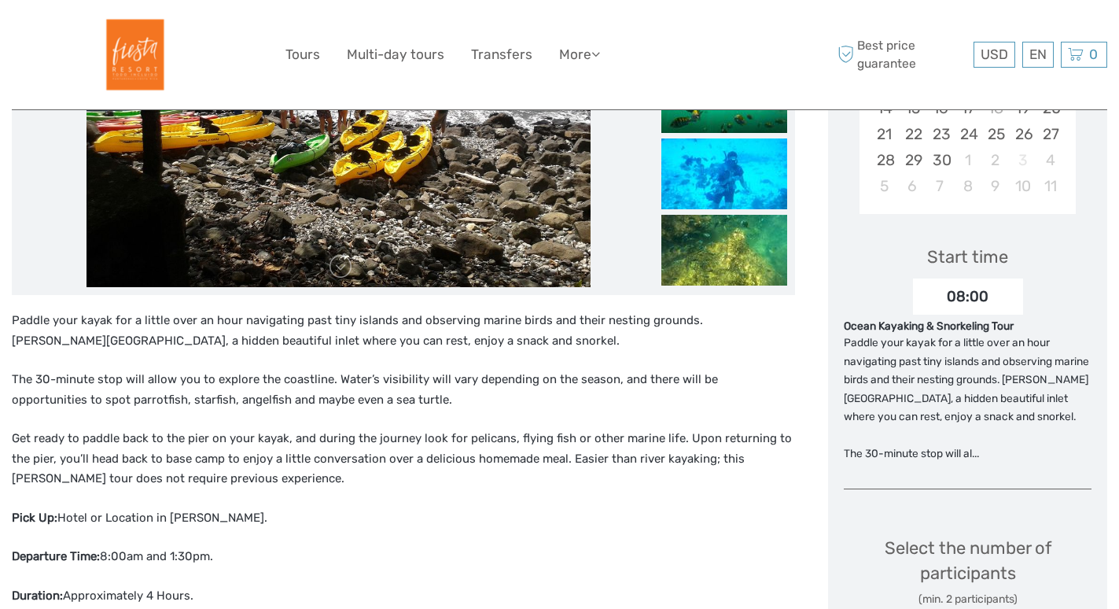
scroll to position [410, 0]
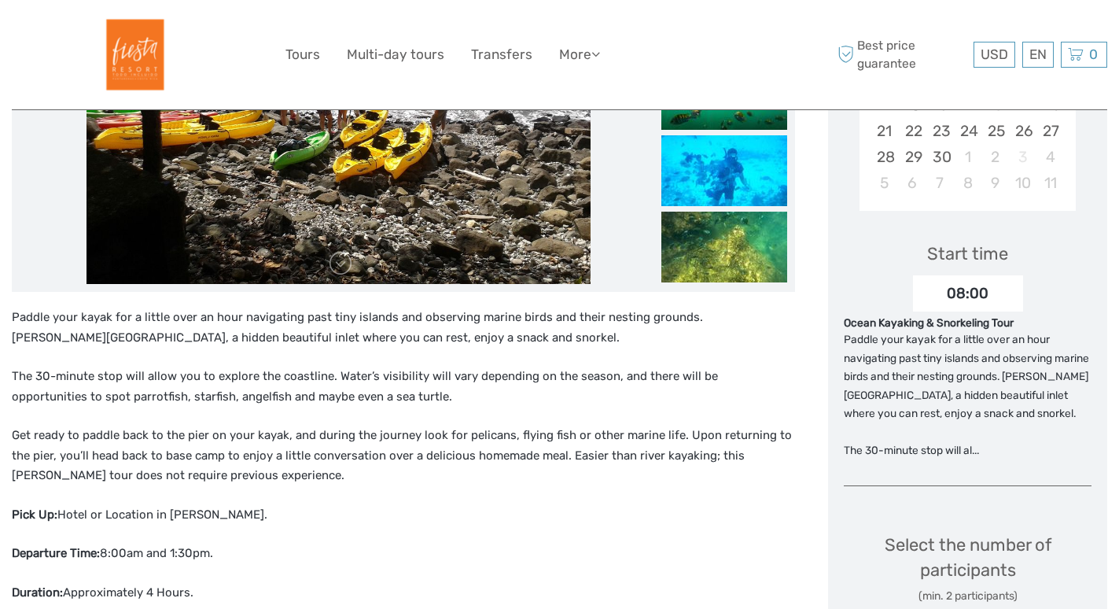
click at [322, 378] on p "The 30-minute stop will allow you to explore the coastline. Water’s visibility …" at bounding box center [403, 387] width 783 height 40
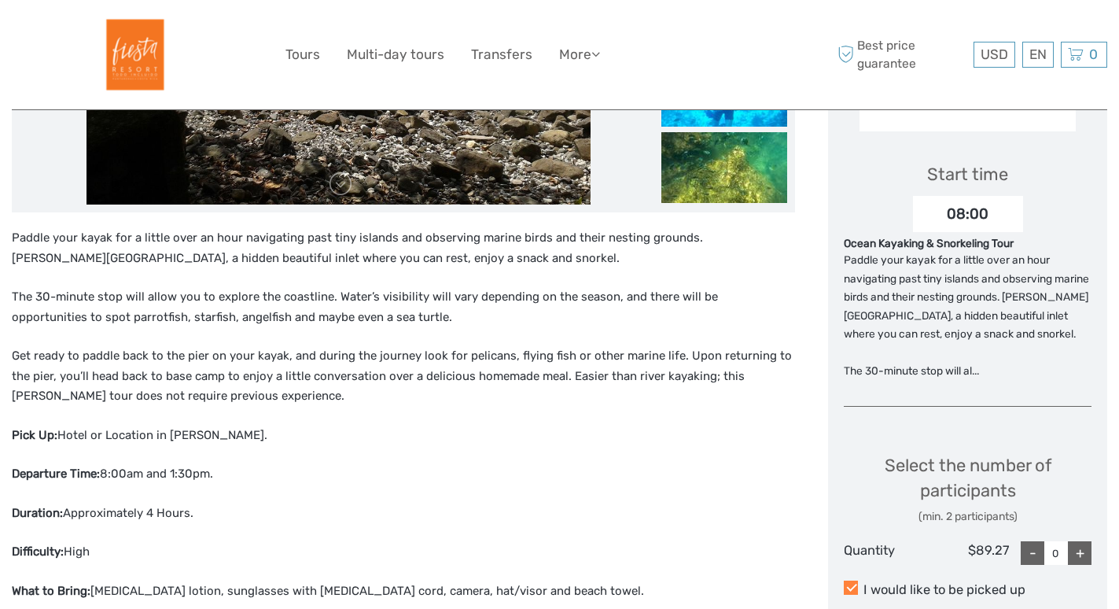
scroll to position [501, 0]
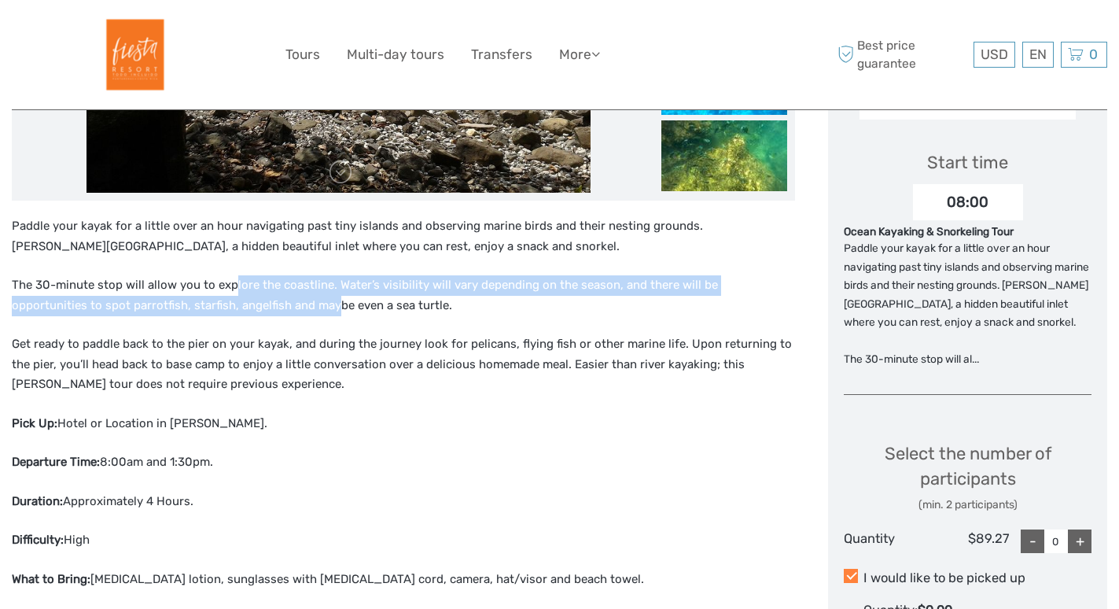
drag, startPoint x: 230, startPoint y: 285, endPoint x: 247, endPoint y: 305, distance: 26.3
click at [247, 305] on p "The 30-minute stop will allow you to explore the coastline. Water’s visibility …" at bounding box center [403, 295] width 783 height 40
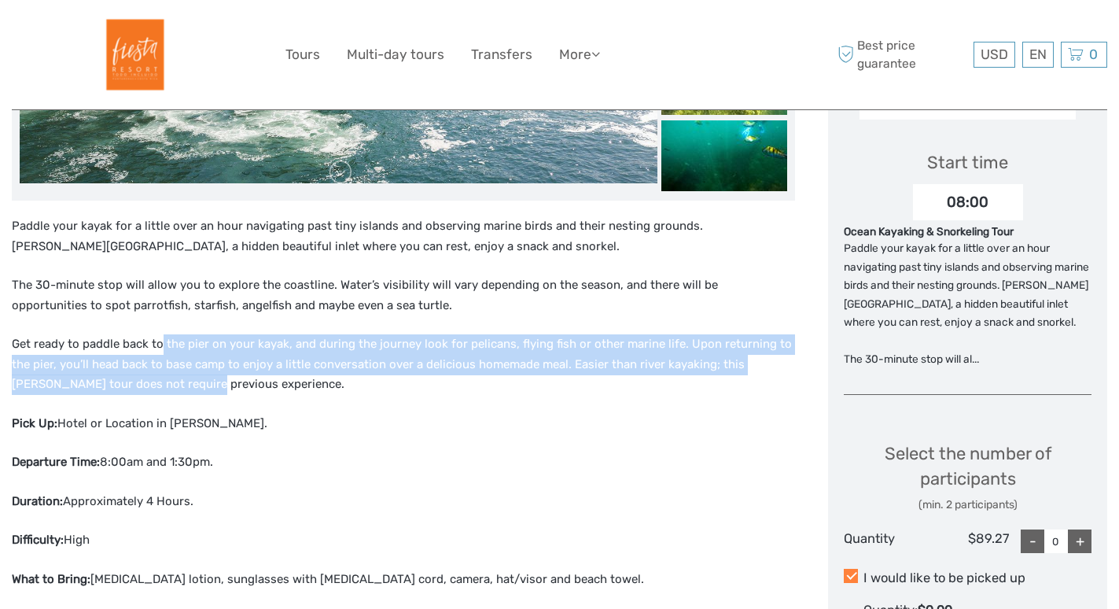
drag, startPoint x: 162, startPoint y: 343, endPoint x: 167, endPoint y: 389, distance: 46.6
click at [167, 389] on p "Get ready to paddle back to the pier on your kayak, and during the journey look…" at bounding box center [403, 364] width 783 height 61
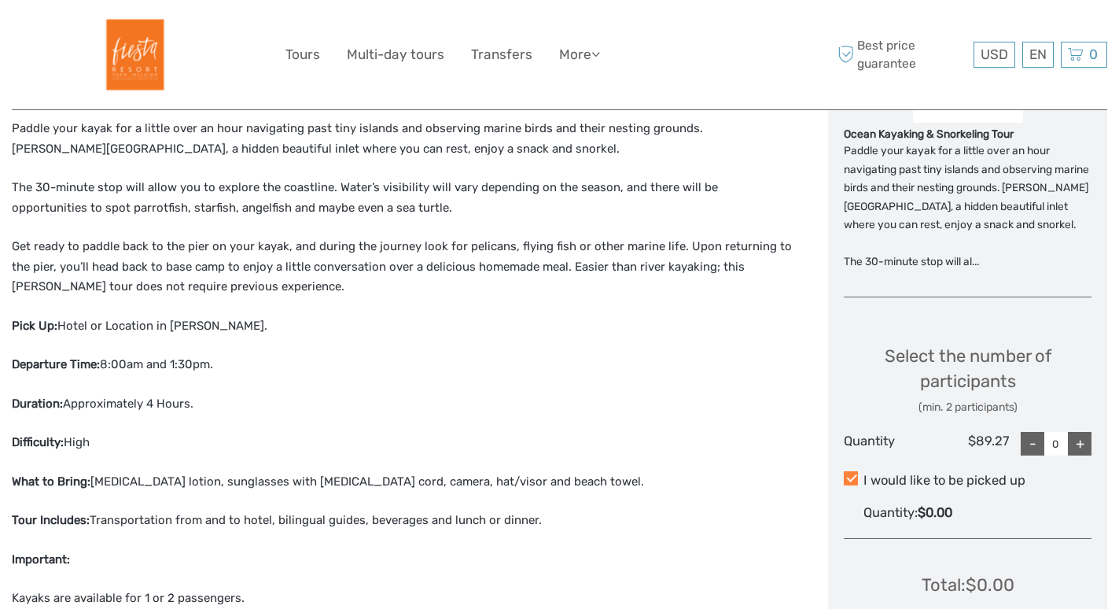
scroll to position [613, 0]
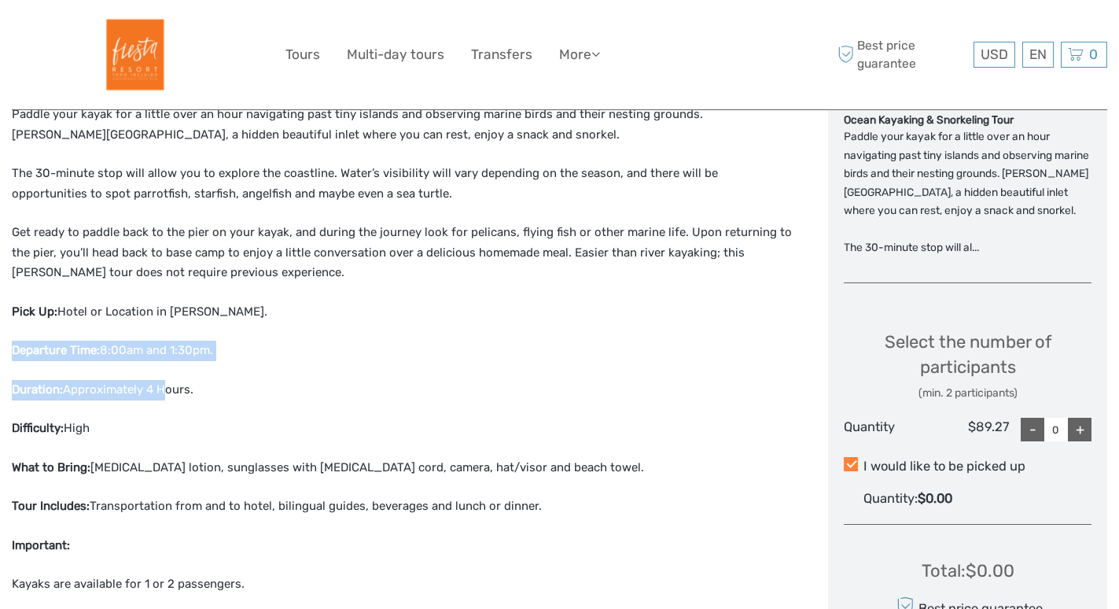
drag, startPoint x: 167, startPoint y: 389, endPoint x: 172, endPoint y: 329, distance: 60.8
click at [172, 329] on div "Paddle your kayak for a little over an hour navigating past tiny islands and ob…" at bounding box center [403, 437] width 783 height 665
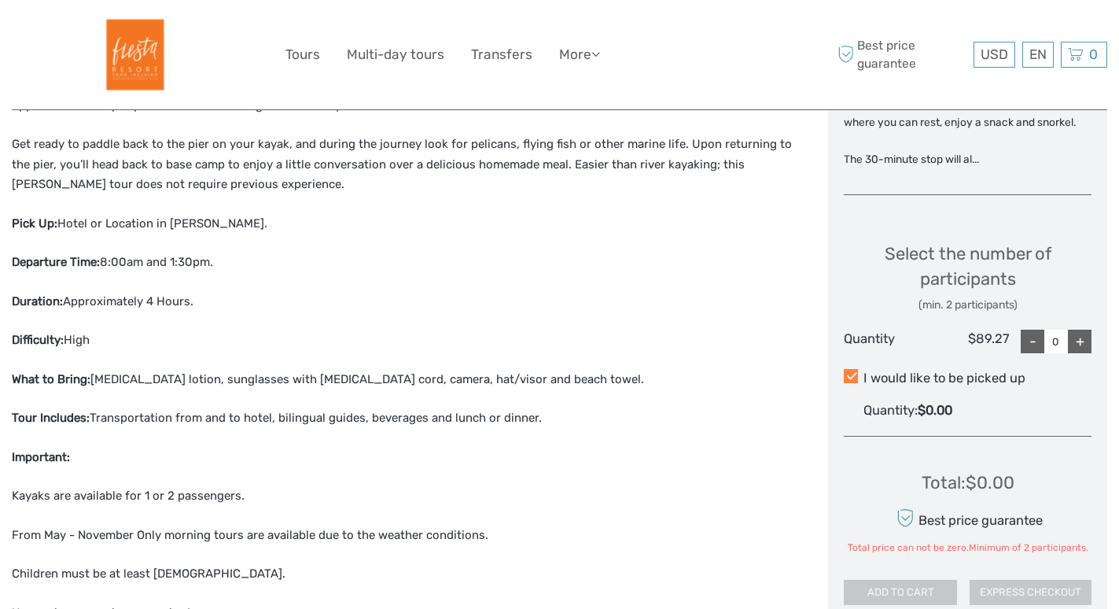
scroll to position [702, 0]
click at [172, 329] on p "Difficulty: High" at bounding box center [403, 339] width 783 height 20
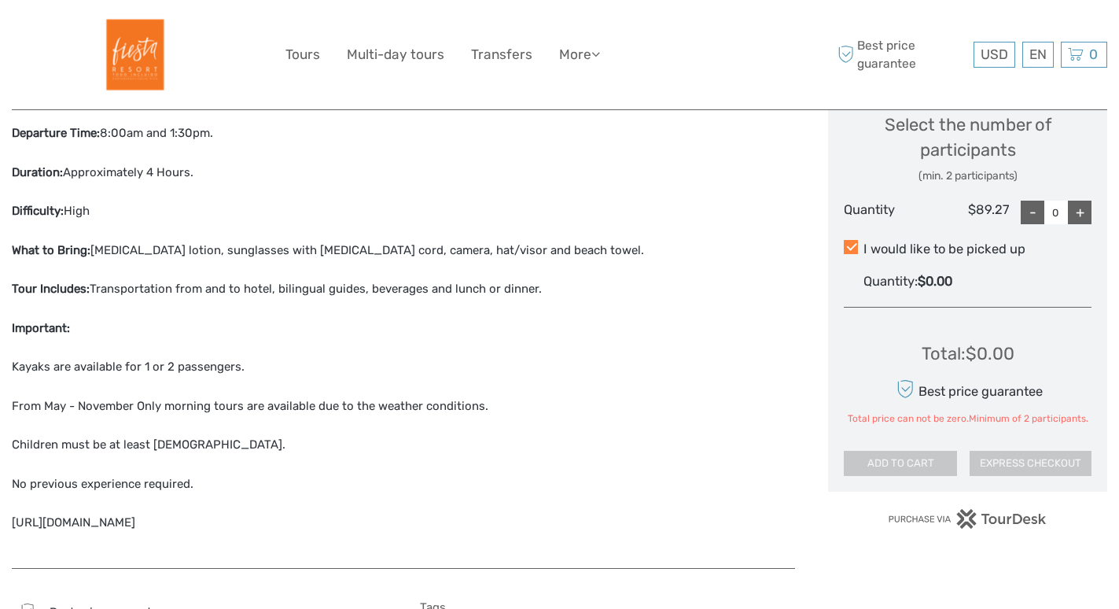
scroll to position [829, 0]
click at [172, 329] on p "Important:" at bounding box center [403, 329] width 783 height 20
click at [116, 294] on p "Tour Includes: Transportation from and to hotel, bilingual guides, beverages an…" at bounding box center [403, 290] width 783 height 20
click at [116, 292] on p "Tour Includes: Transportation from and to hotel, bilingual guides, beverages an…" at bounding box center [403, 290] width 783 height 20
drag, startPoint x: 107, startPoint y: 409, endPoint x: 162, endPoint y: 407, distance: 55.1
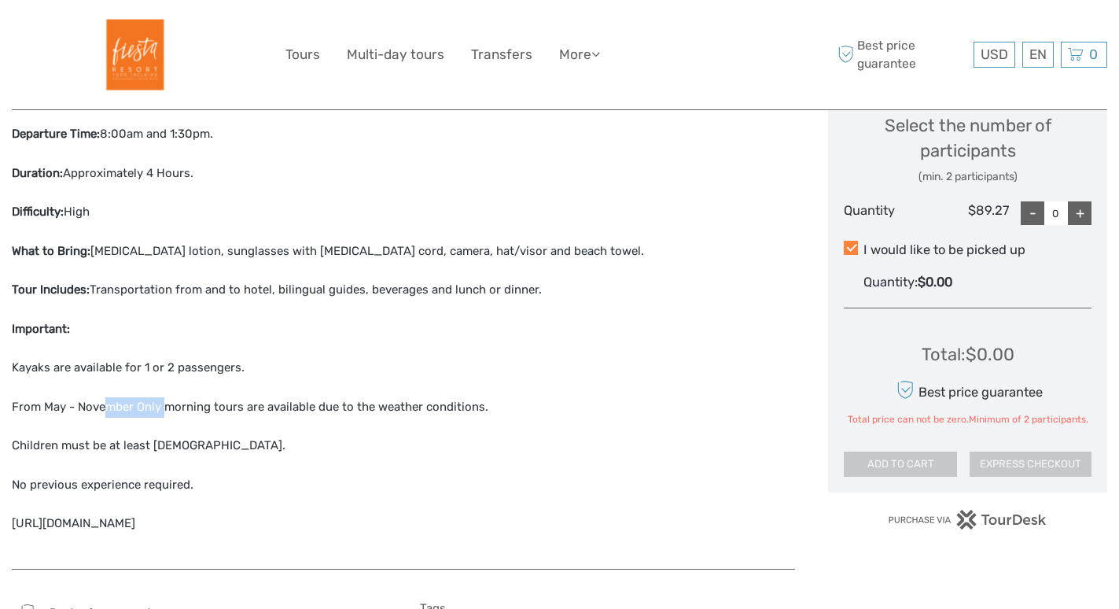
click at [161, 407] on p "From May - November Only morning tours are available due to the weather conditi…" at bounding box center [403, 407] width 783 height 20
click at [162, 407] on p "From May - November Only morning tours are available due to the weather conditi…" at bounding box center [403, 407] width 783 height 20
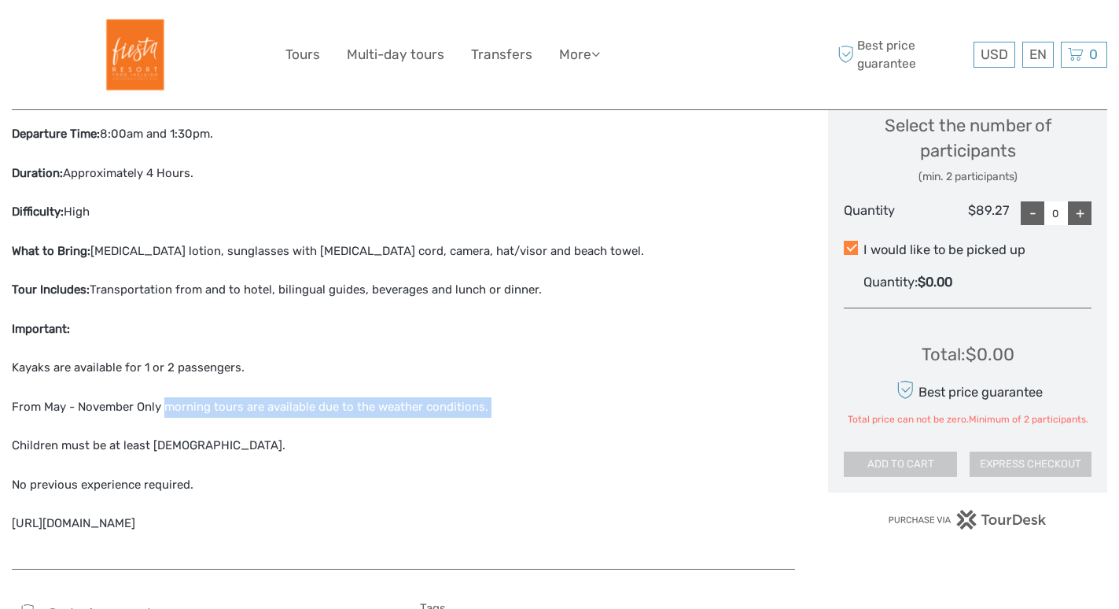
drag, startPoint x: 167, startPoint y: 408, endPoint x: 193, endPoint y: 419, distance: 28.9
click at [195, 419] on div "Paddle your kayak for a little over an hour navigating past tiny islands and ob…" at bounding box center [403, 220] width 783 height 665
click at [190, 419] on div "Paddle your kayak for a little over an hour navigating past tiny islands and ob…" at bounding box center [403, 220] width 783 height 665
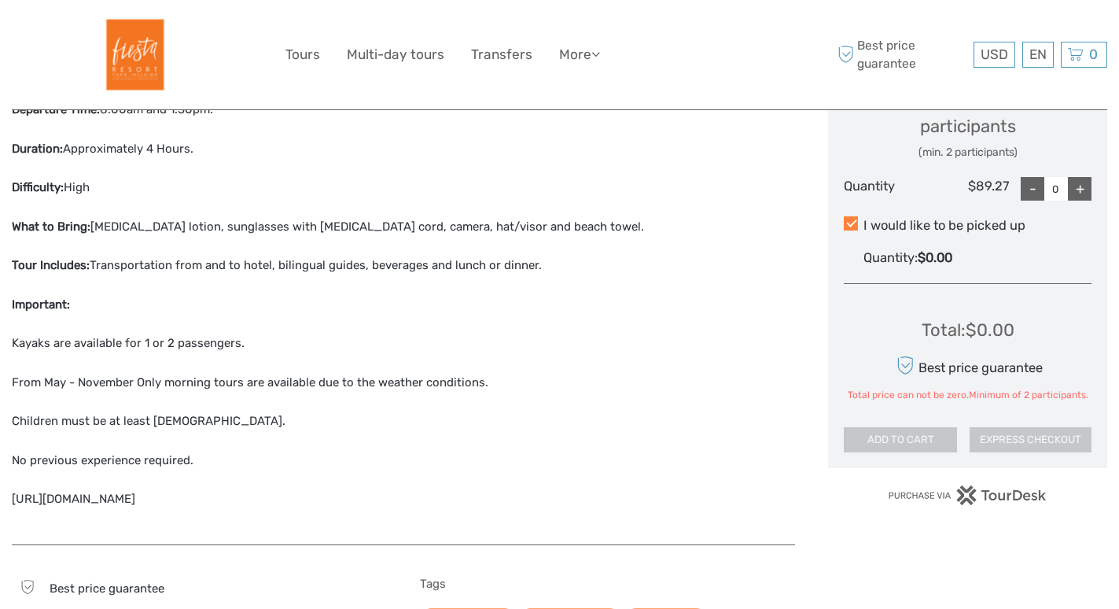
scroll to position [856, 0]
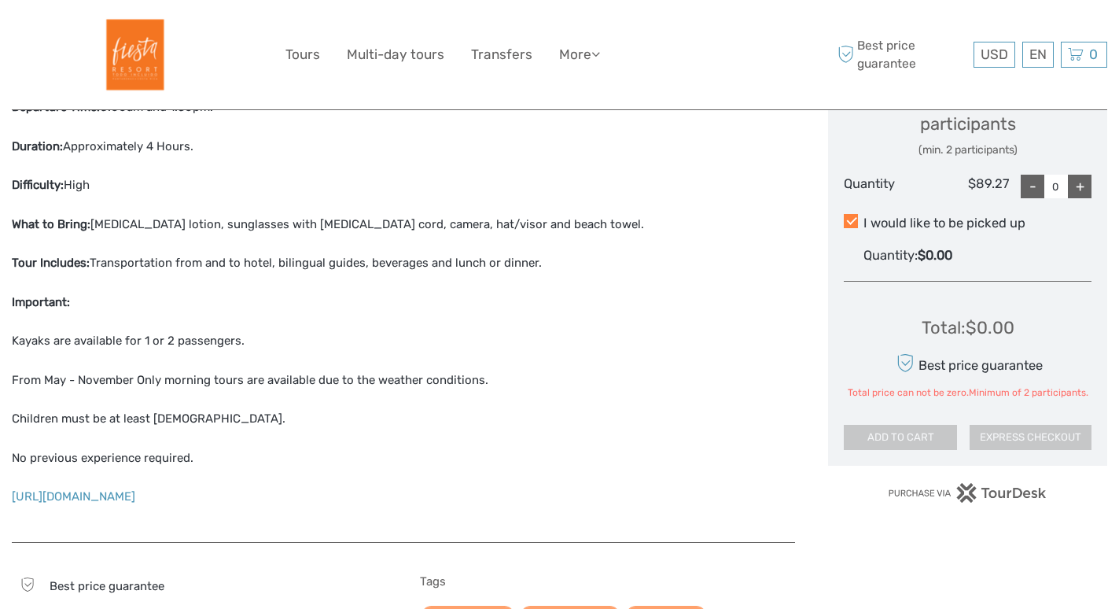
click at [99, 498] on link "https://youtu.be/KfjMTSTWd4k" at bounding box center [73, 496] width 123 height 14
click at [182, 503] on p "https://youtu.be/KfjMTSTWd4k" at bounding box center [403, 497] width 783 height 20
click at [135, 495] on link "https://youtu.be/KfjMTSTWd4k" at bounding box center [73, 496] width 123 height 14
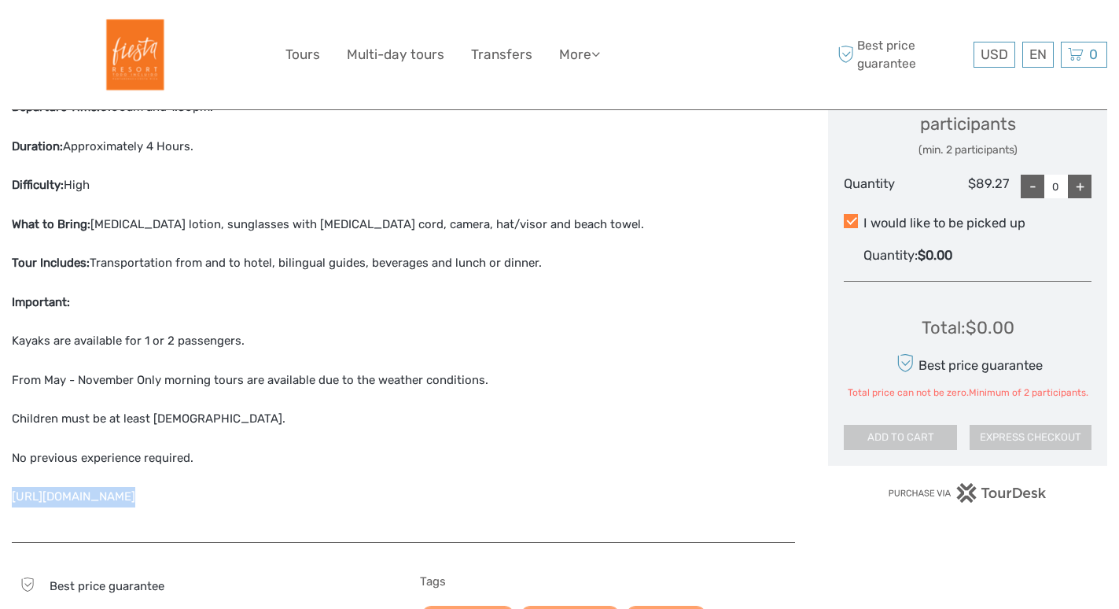
copy div "https://youtu.be/KfjMTSTWd4k"
click at [617, 306] on p "Important:" at bounding box center [403, 303] width 783 height 20
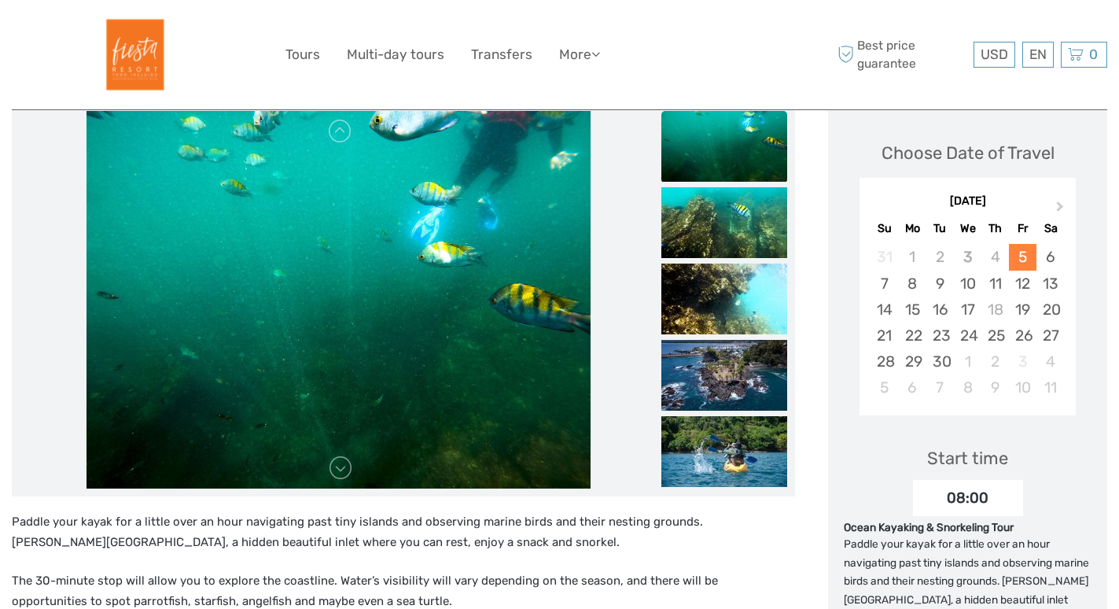
scroll to position [0, 0]
